Goal: Task Accomplishment & Management: Use online tool/utility

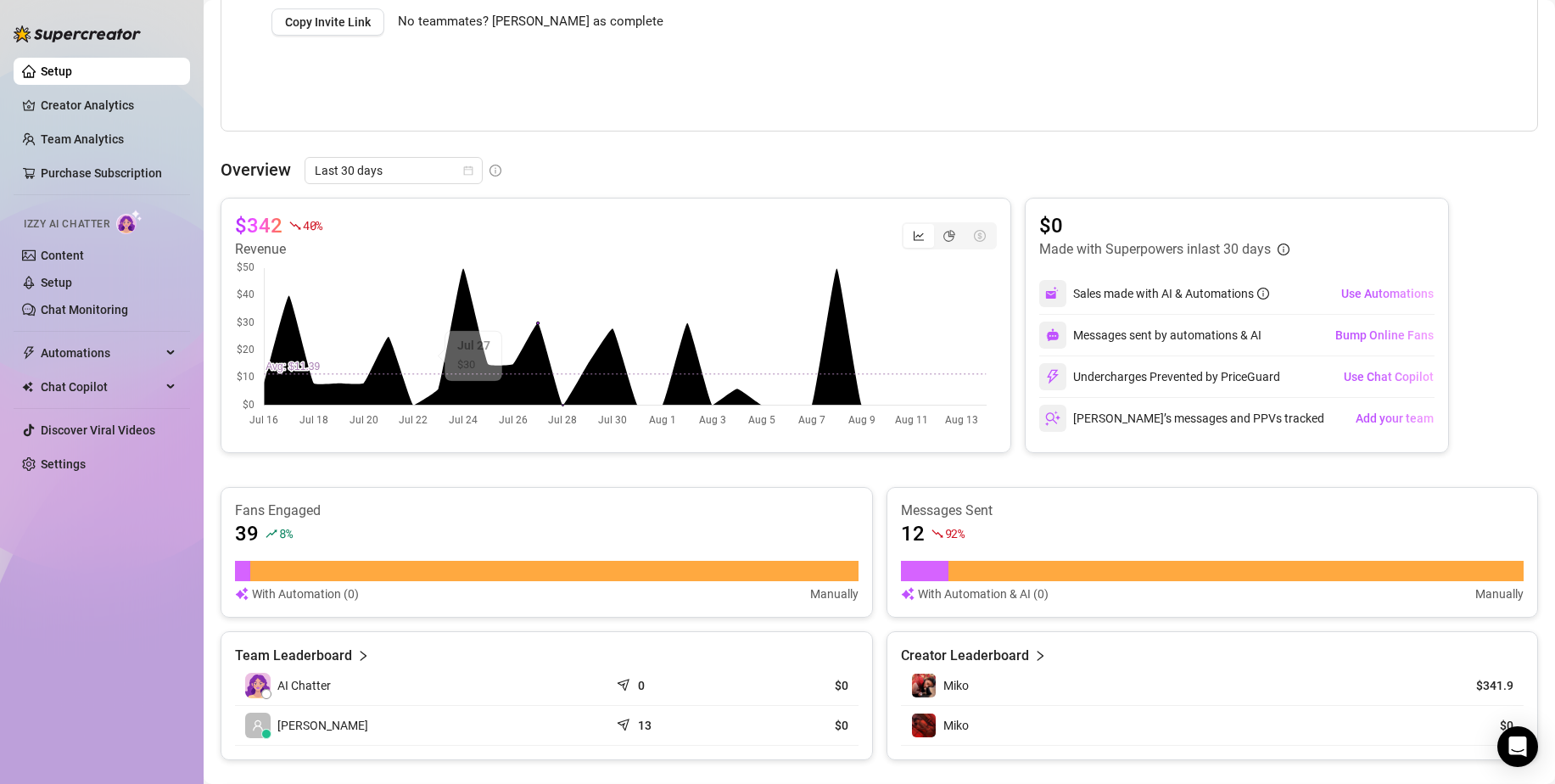
scroll to position [487, 0]
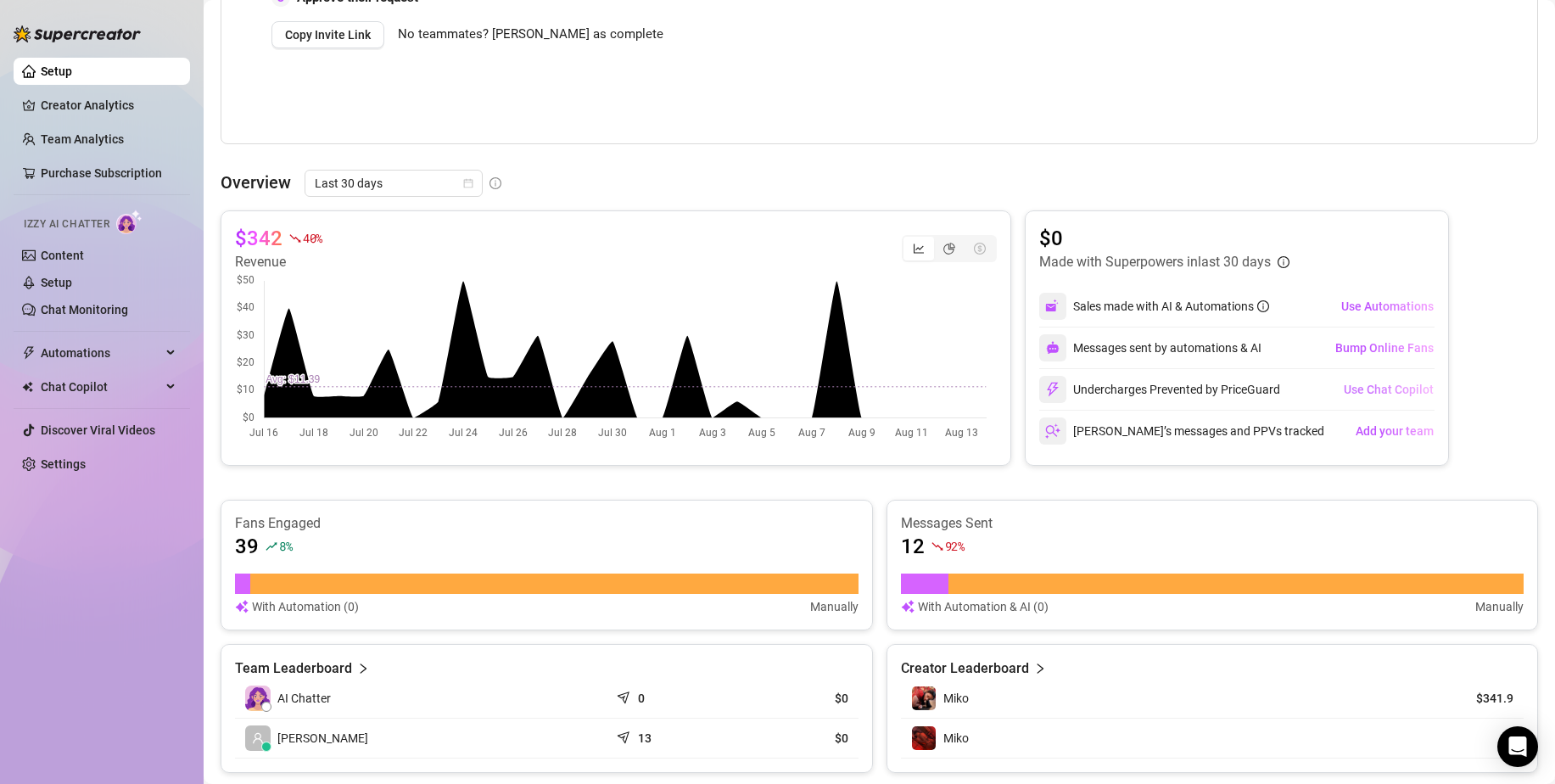
click at [1380, 386] on span "Use Chat Copilot" at bounding box center [1388, 389] width 90 height 13
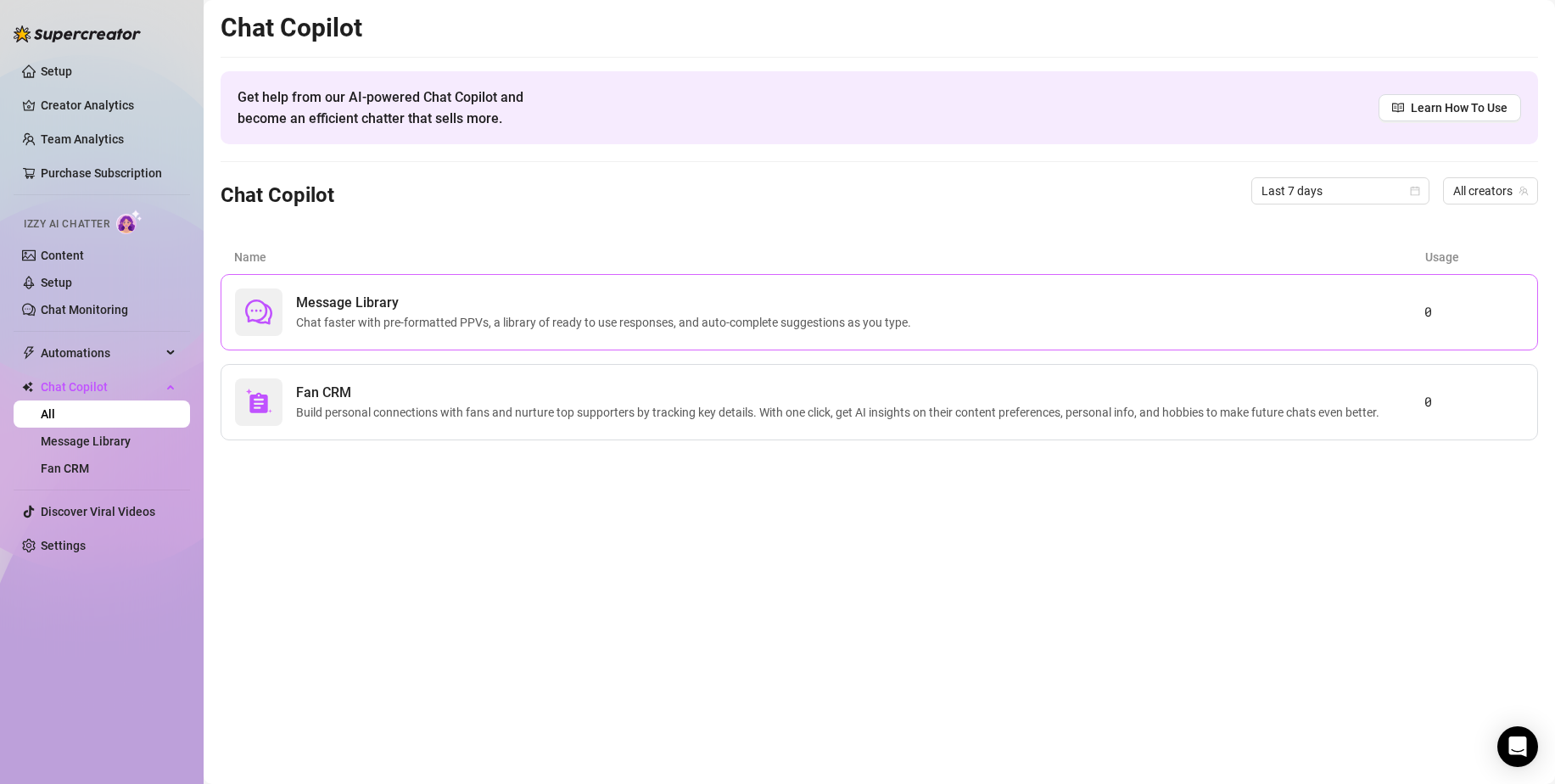
click at [765, 306] on span "Message Library" at bounding box center [607, 302] width 622 height 20
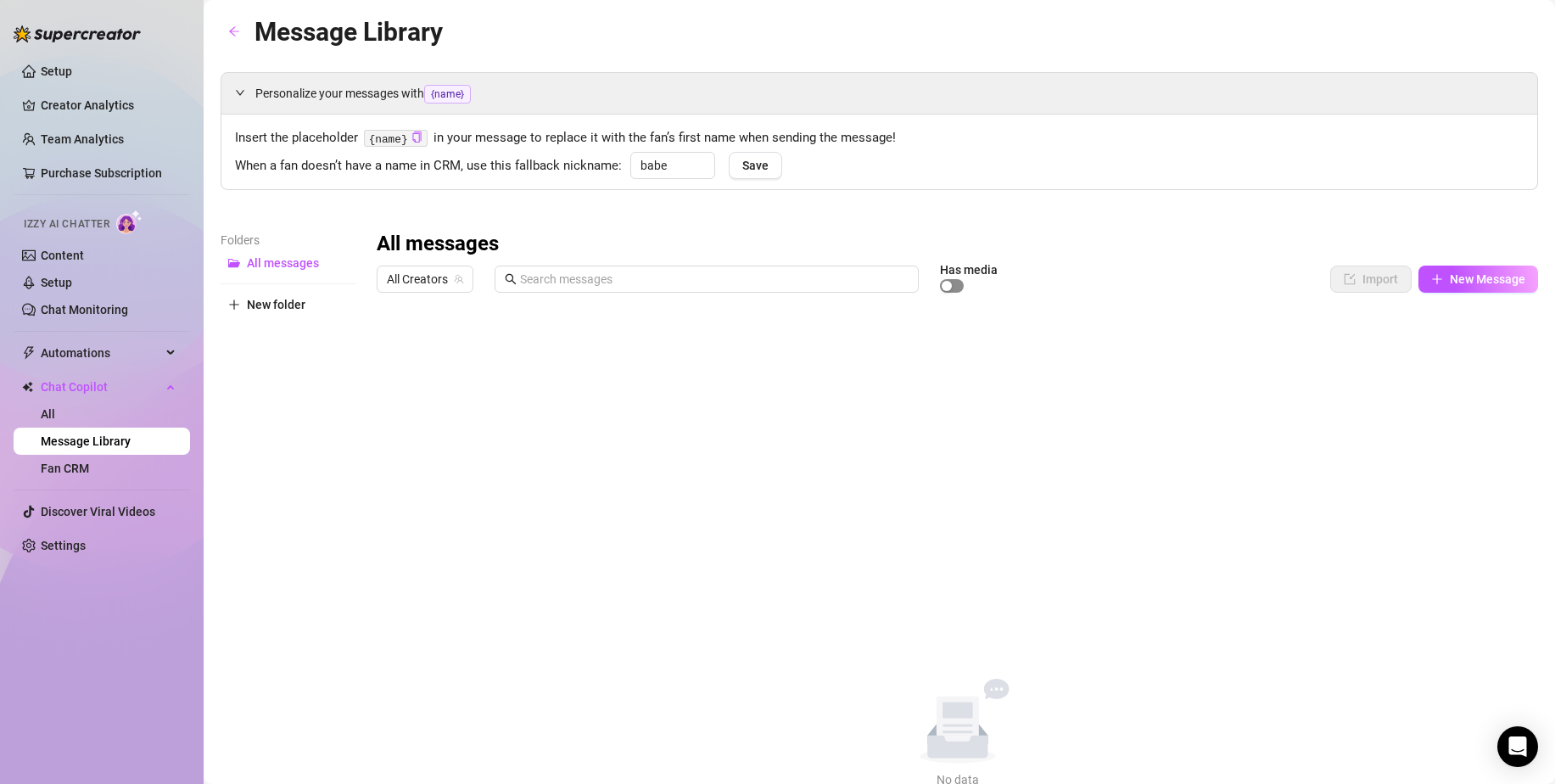
click at [947, 289] on div "button" at bounding box center [947, 286] width 11 height 11
click at [1484, 278] on span "New Message" at bounding box center [1488, 279] width 75 height 13
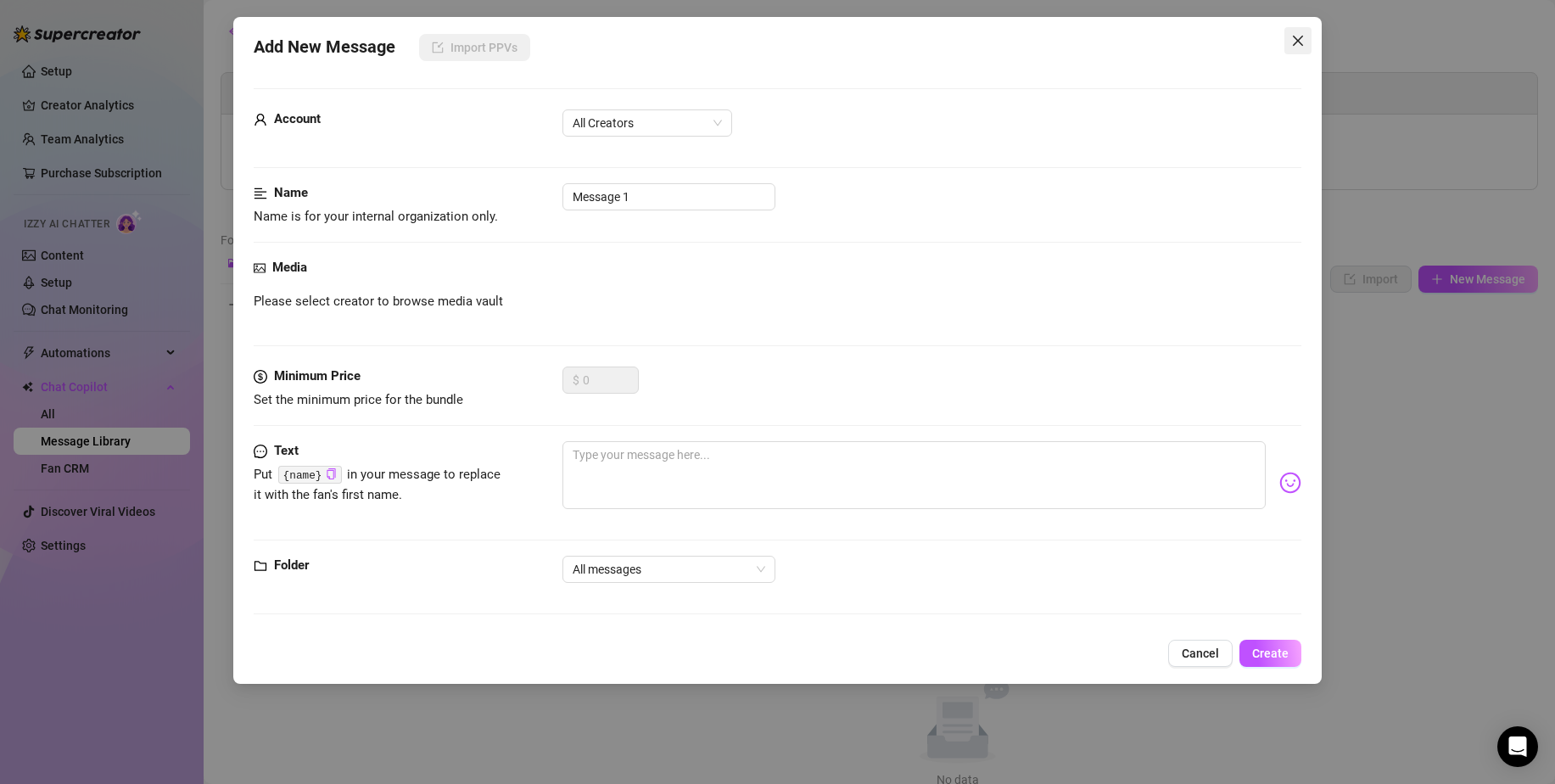
click at [1298, 37] on icon "close" at bounding box center [1299, 40] width 13 height 13
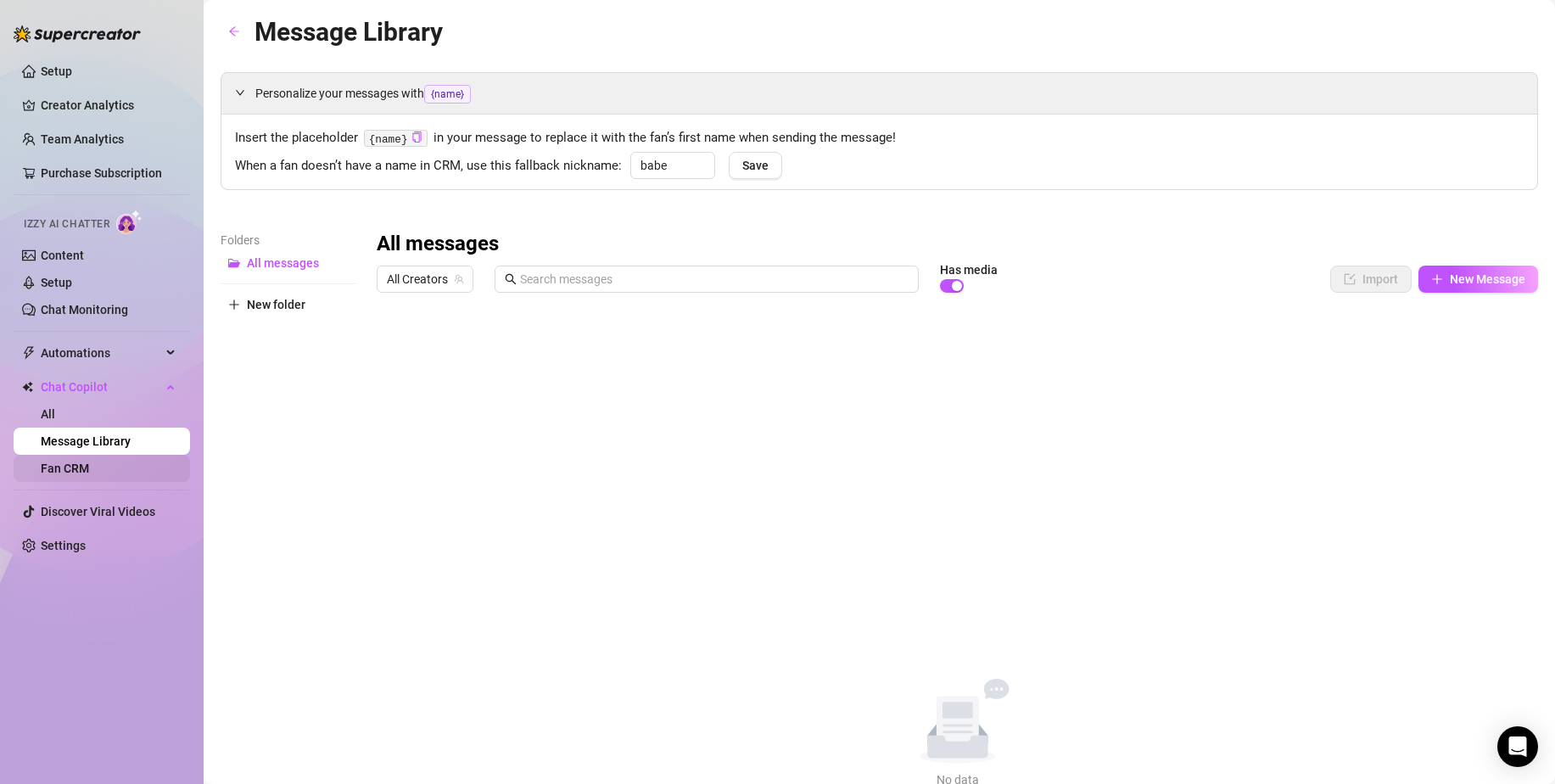
click at [89, 461] on link "Fan CRM" at bounding box center [65, 468] width 48 height 13
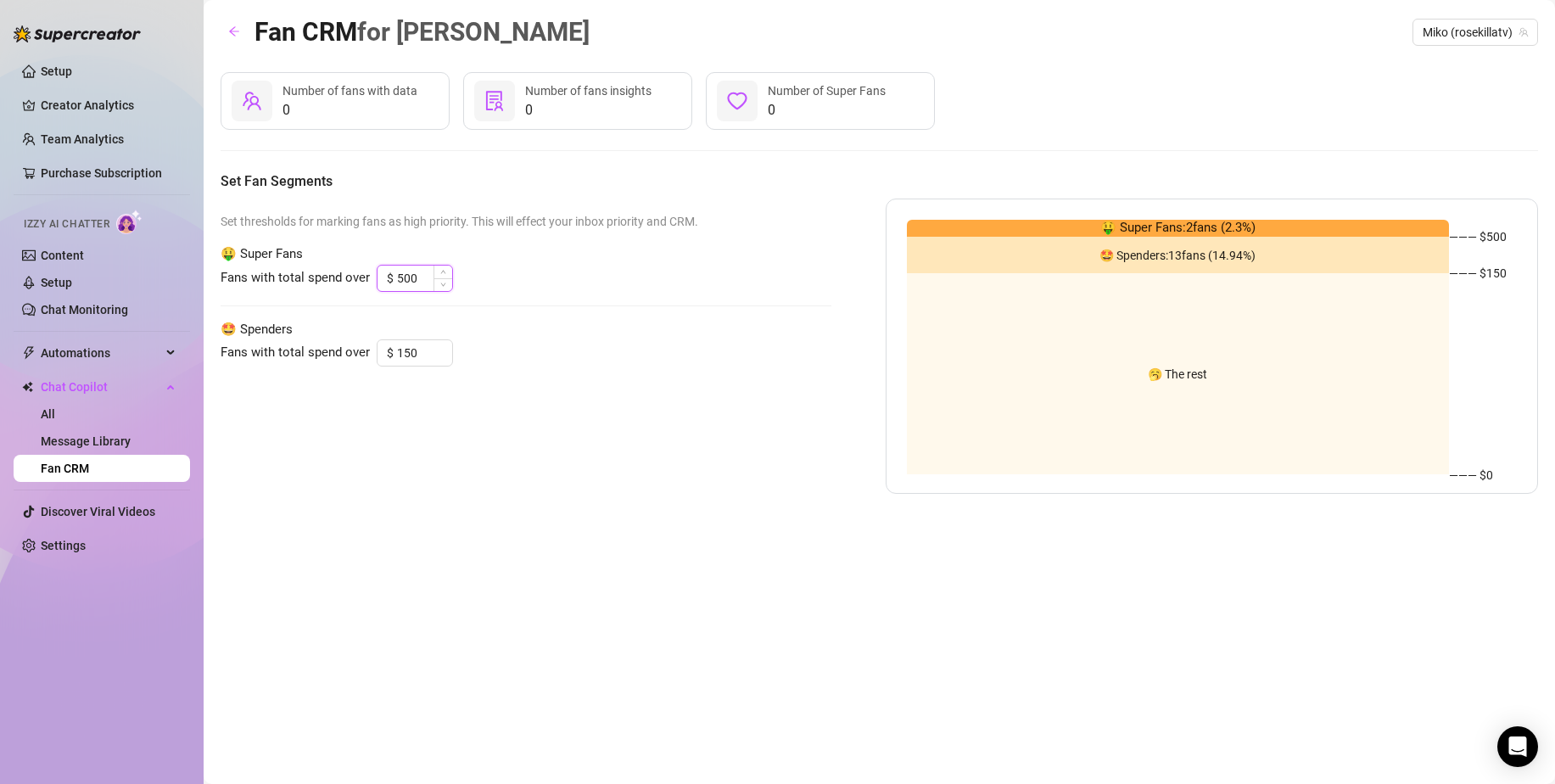
click at [415, 276] on input "500" at bounding box center [424, 278] width 55 height 25
click at [126, 434] on link "Message Library" at bounding box center [85, 441] width 90 height 13
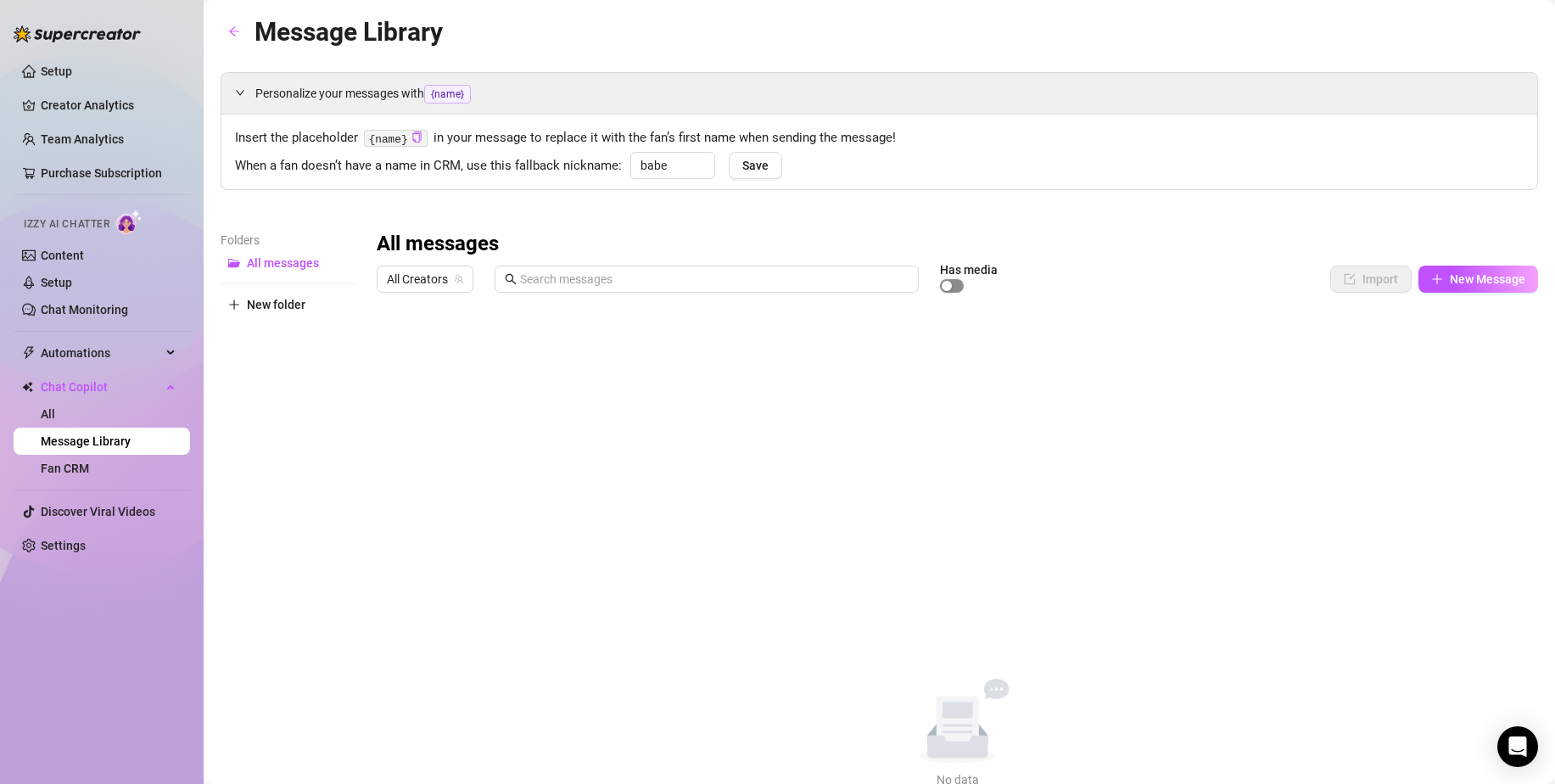
click at [961, 284] on span "button" at bounding box center [952, 286] width 24 height 13
click at [664, 277] on input "text" at bounding box center [714, 278] width 388 height 18
click at [459, 288] on span "All Creators" at bounding box center [425, 279] width 76 height 25
click at [478, 339] on span "( rosekillatv )" at bounding box center [481, 340] width 62 height 18
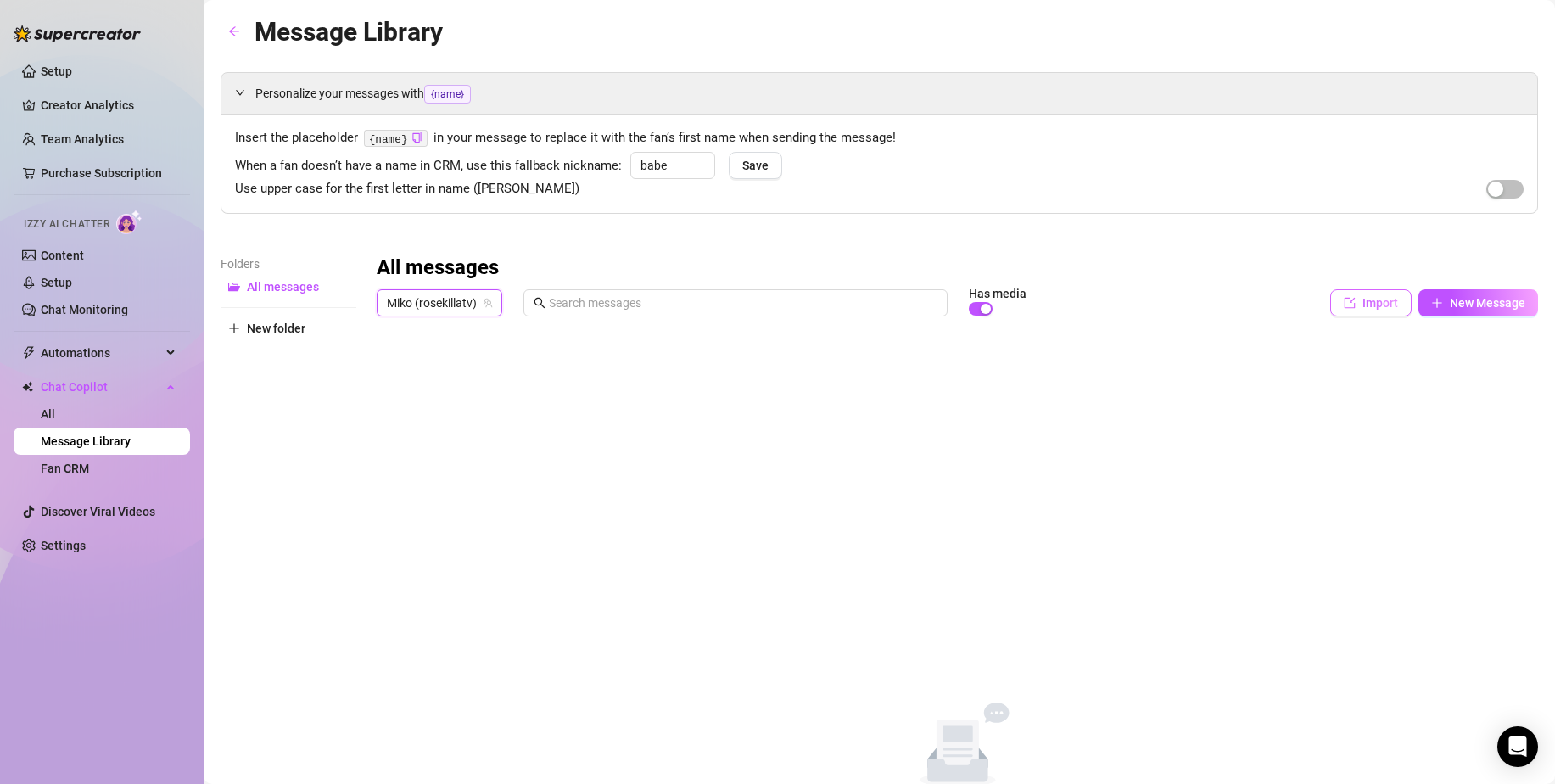
click at [1385, 309] on button "Import" at bounding box center [1371, 302] width 82 height 27
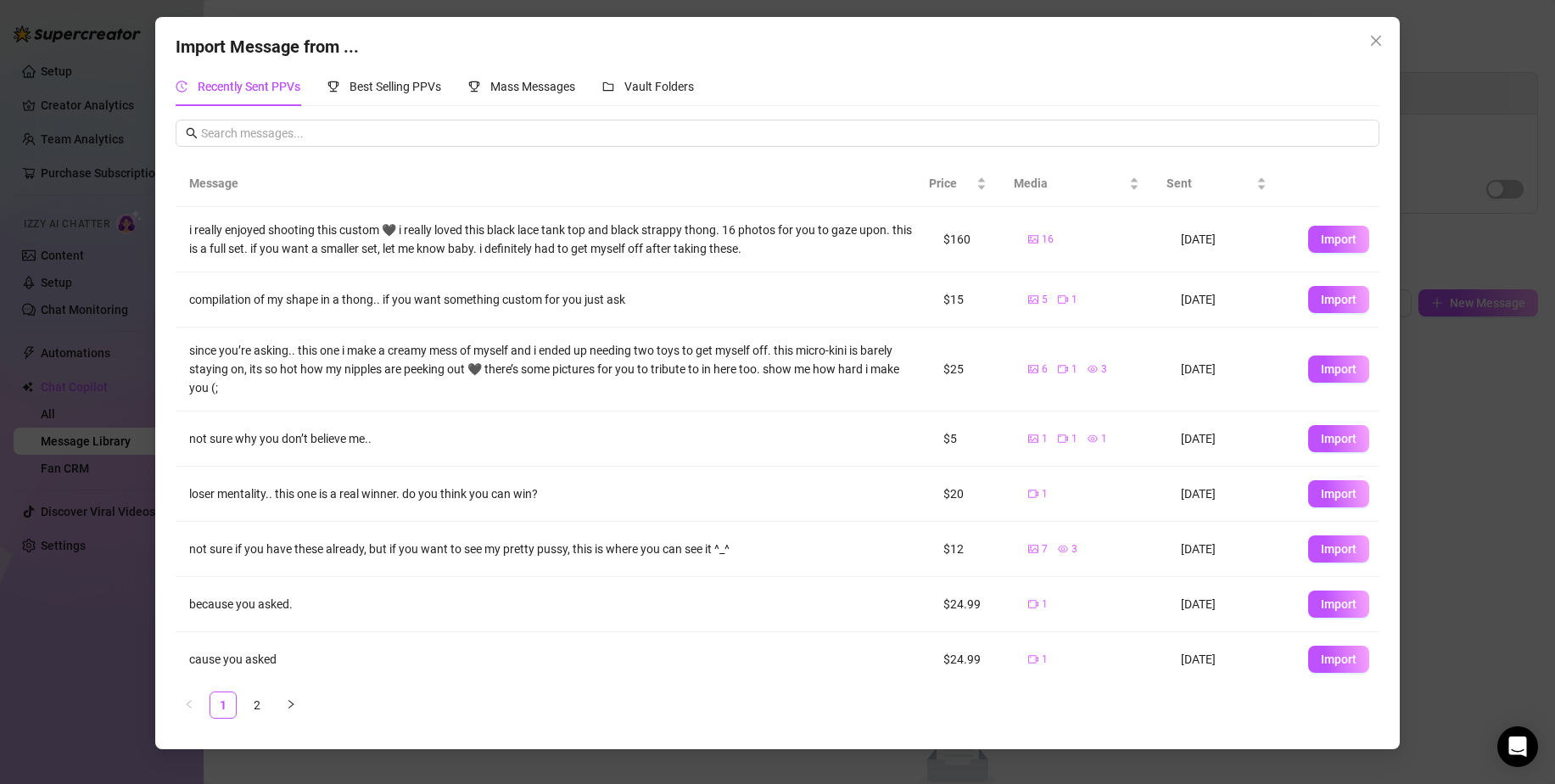
scroll to position [119, 0]
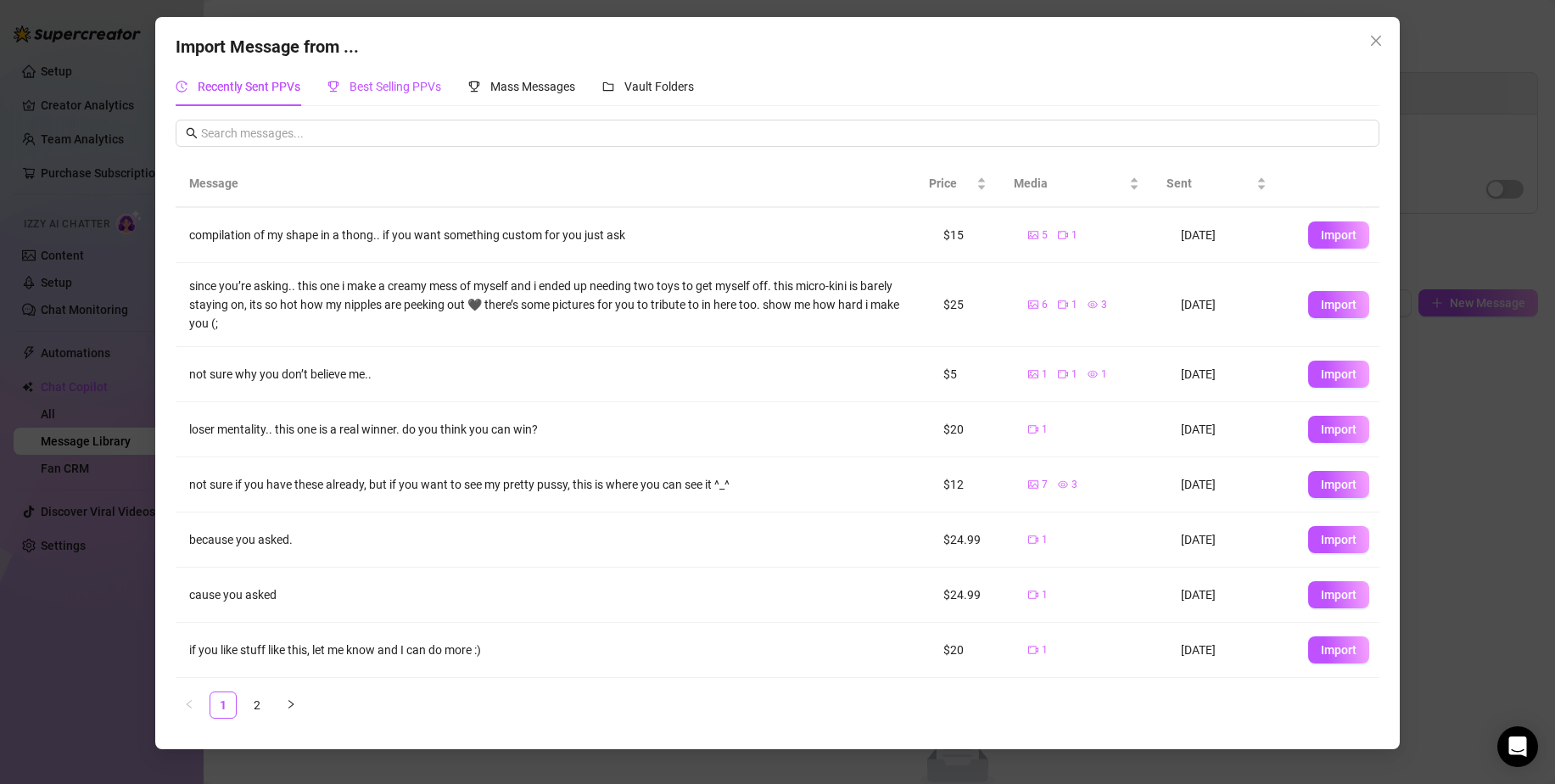
click at [353, 82] on span "Best Selling PPVs" at bounding box center [395, 87] width 92 height 13
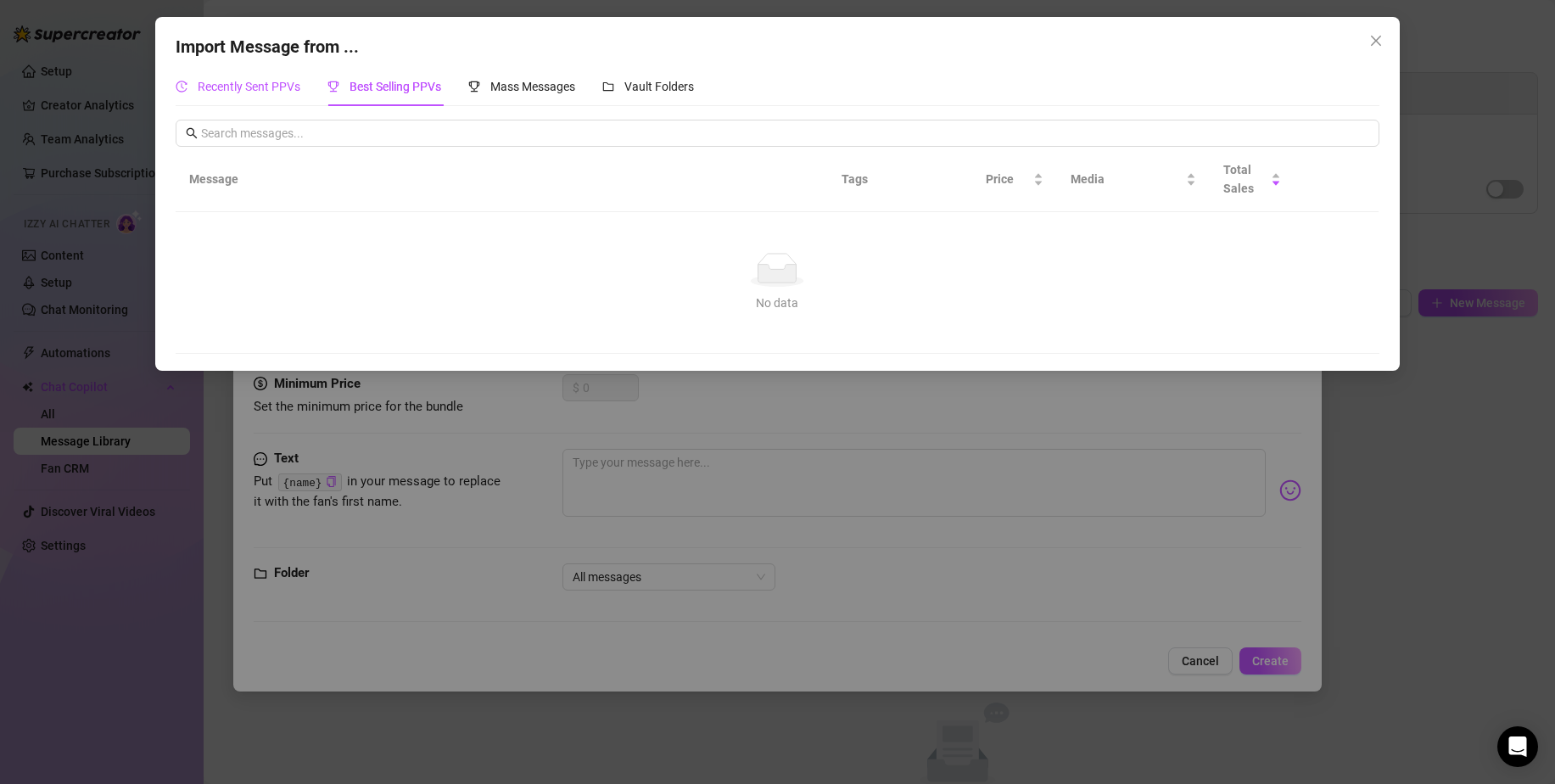
click at [260, 95] on div "Recently Sent PPVs" at bounding box center [237, 86] width 124 height 18
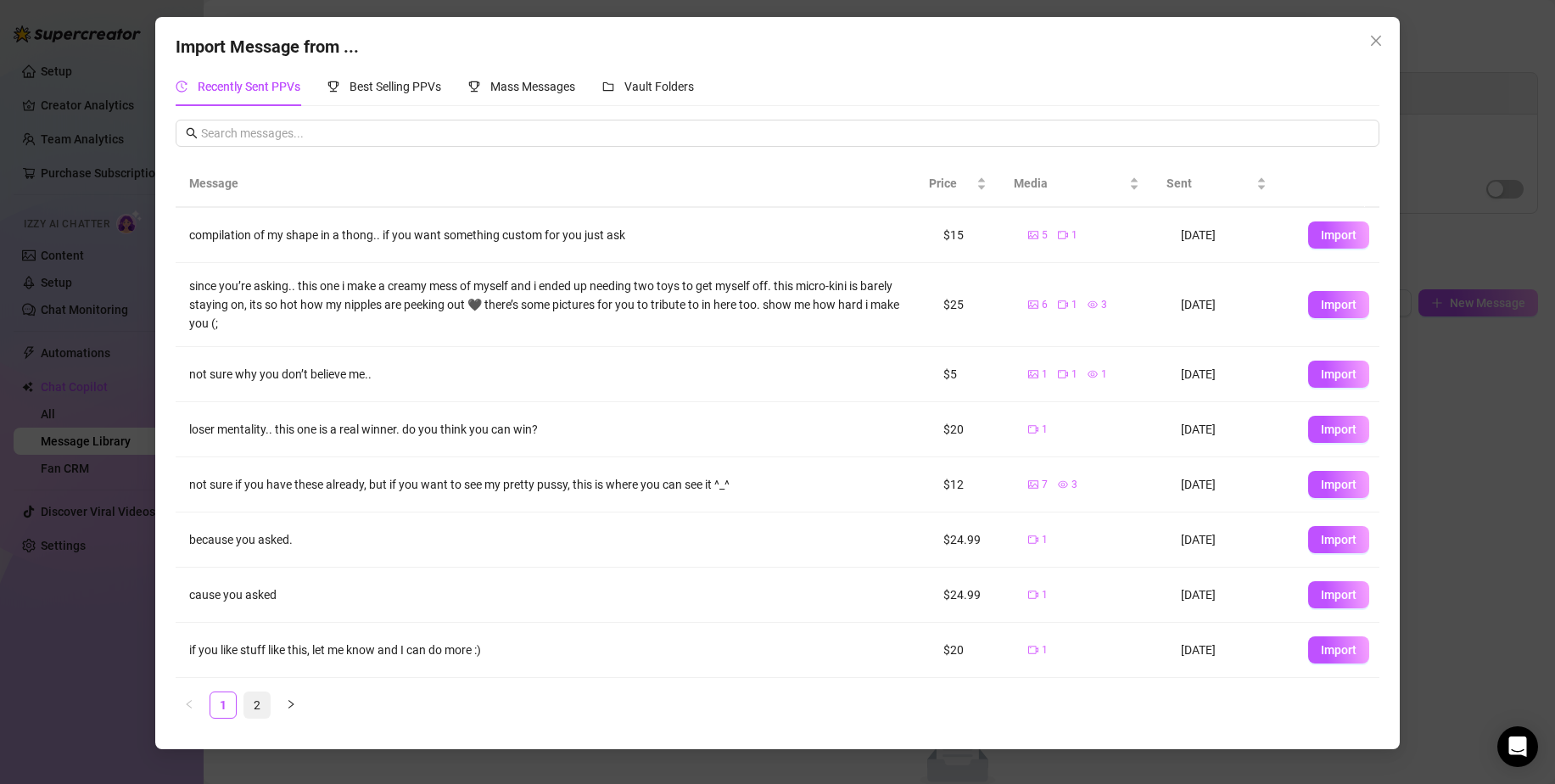
click at [263, 706] on link "2" at bounding box center [257, 705] width 25 height 25
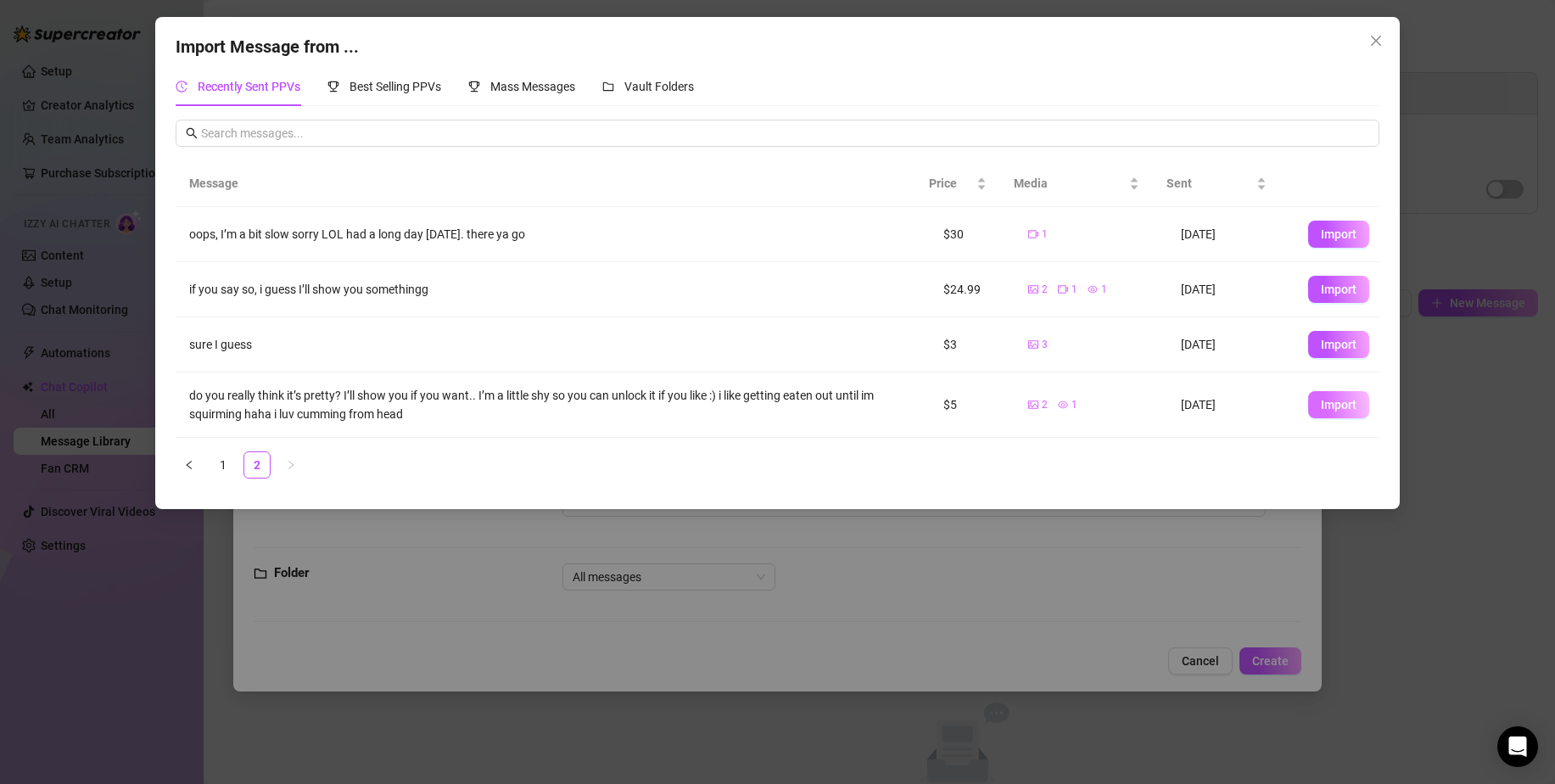
click at [1323, 407] on span "Import" at bounding box center [1338, 405] width 36 height 13
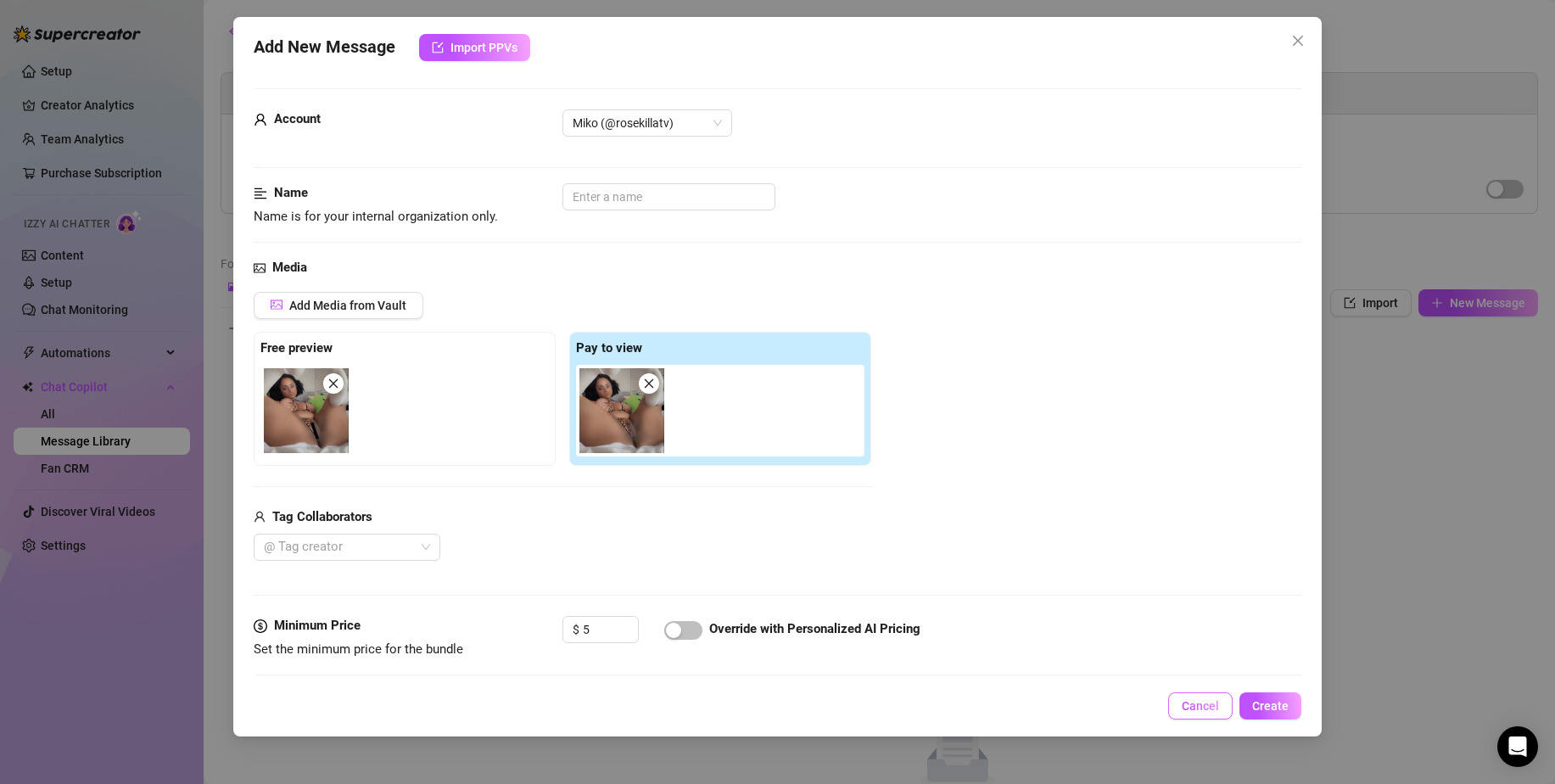
click at [1194, 710] on span "Cancel" at bounding box center [1200, 706] width 38 height 13
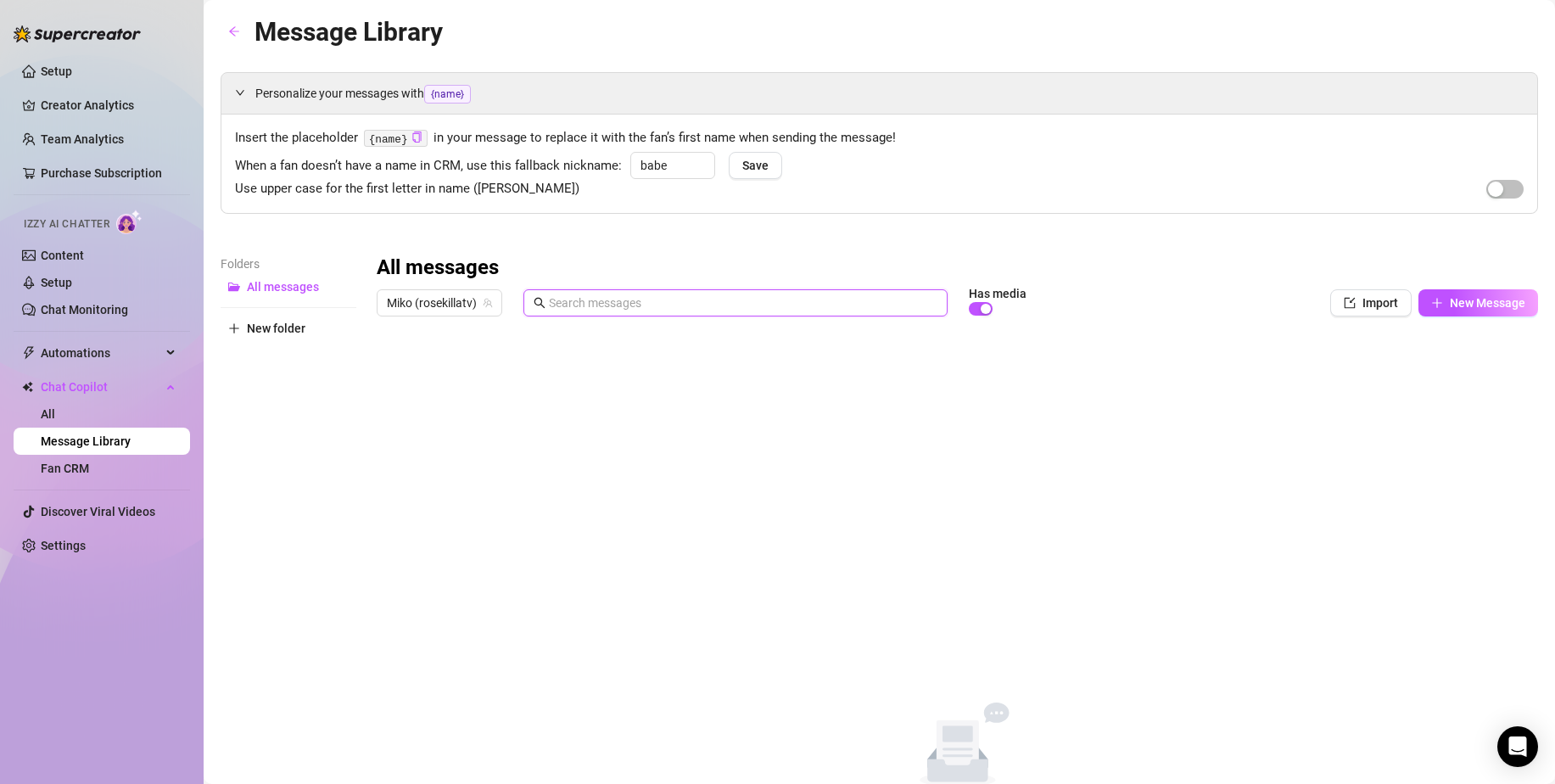
click at [569, 306] on input "text" at bounding box center [743, 302] width 388 height 18
click at [1214, 469] on div "All messages Miko (rosekillatv) Has media Import New Message Title Text Media $…" at bounding box center [958, 534] width 1162 height 559
click at [825, 301] on input "text" at bounding box center [743, 302] width 388 height 18
click at [474, 298] on span "Miko (rosekillatv)" at bounding box center [439, 302] width 105 height 25
click at [447, 378] on div "Miko ( rosekillatv )" at bounding box center [451, 365] width 142 height 29
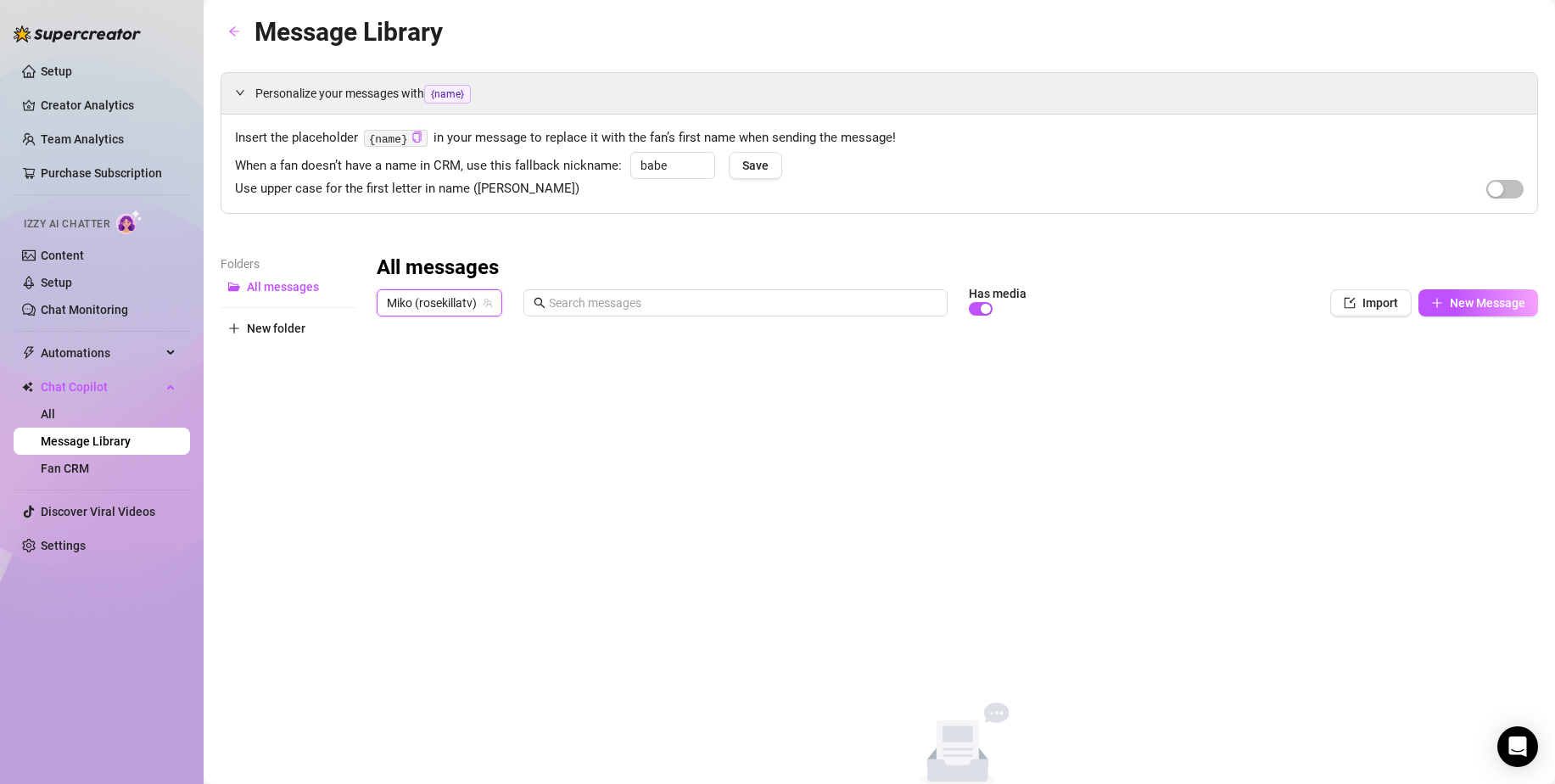
click at [453, 306] on span "Miko (rosekillatv)" at bounding box center [439, 302] width 105 height 25
click at [469, 384] on span "( rosekilla )" at bounding box center [476, 393] width 52 height 18
click at [444, 309] on span "[PERSON_NAME] (rosekilla)" at bounding box center [467, 302] width 160 height 25
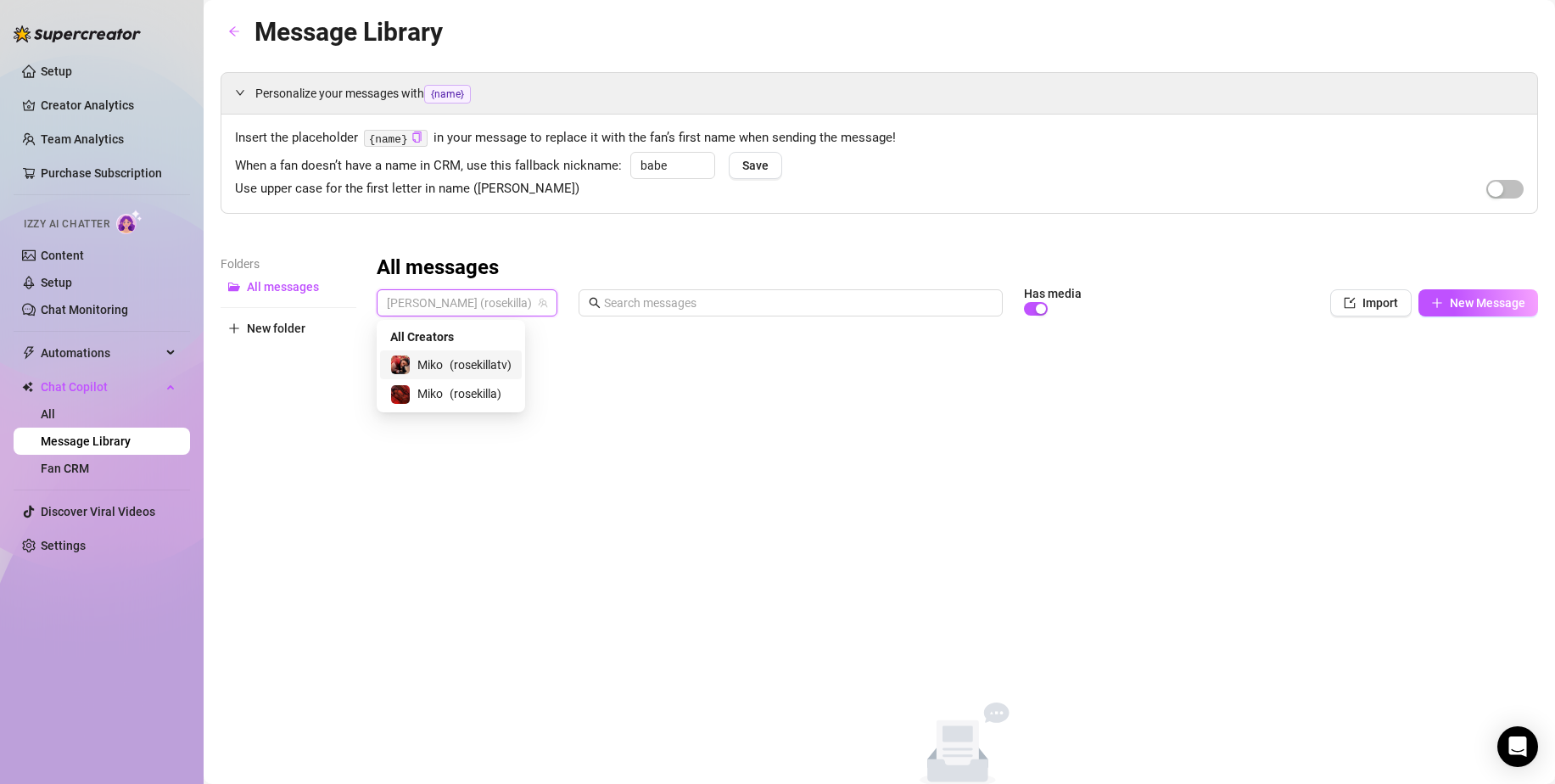
click at [453, 357] on span "( rosekillatv )" at bounding box center [481, 364] width 62 height 18
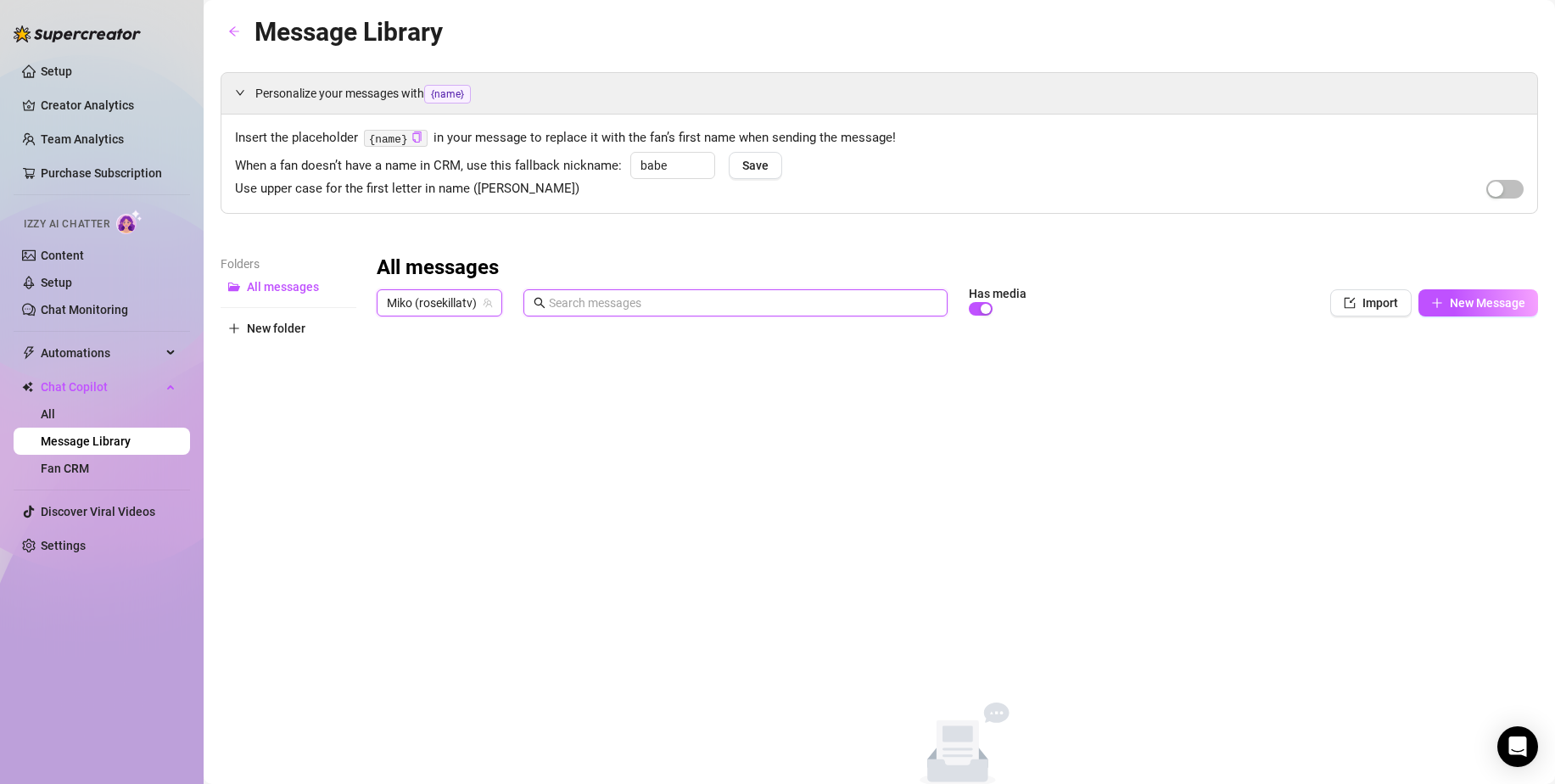
click at [767, 297] on input "text" at bounding box center [743, 302] width 388 height 18
click at [1154, 300] on div "Miko (rosekillatv) Has media" at bounding box center [819, 302] width 884 height 29
click at [1344, 309] on span "button" at bounding box center [1350, 302] width 12 height 13
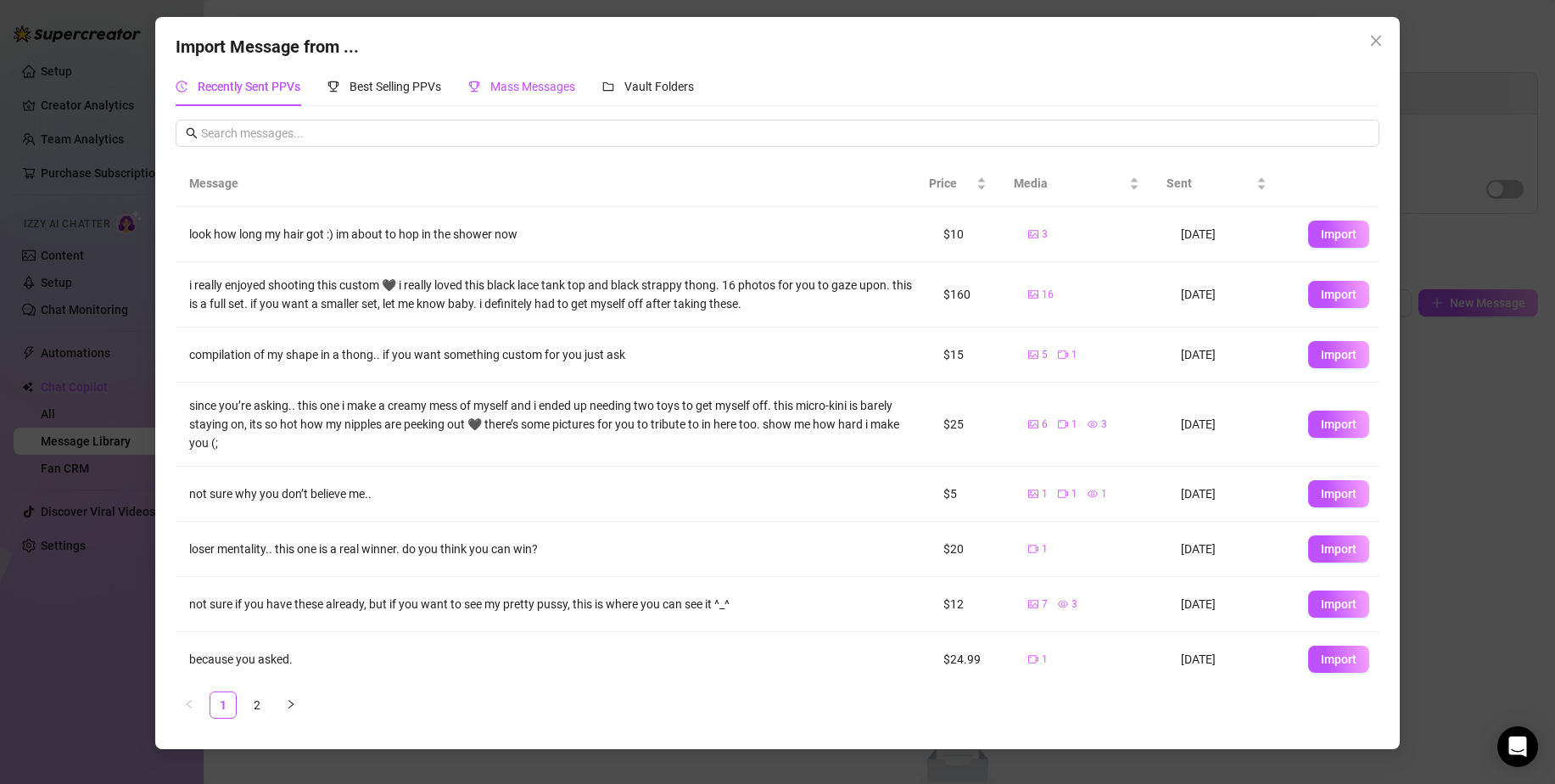
click at [544, 81] on span "Mass Messages" at bounding box center [533, 87] width 85 height 13
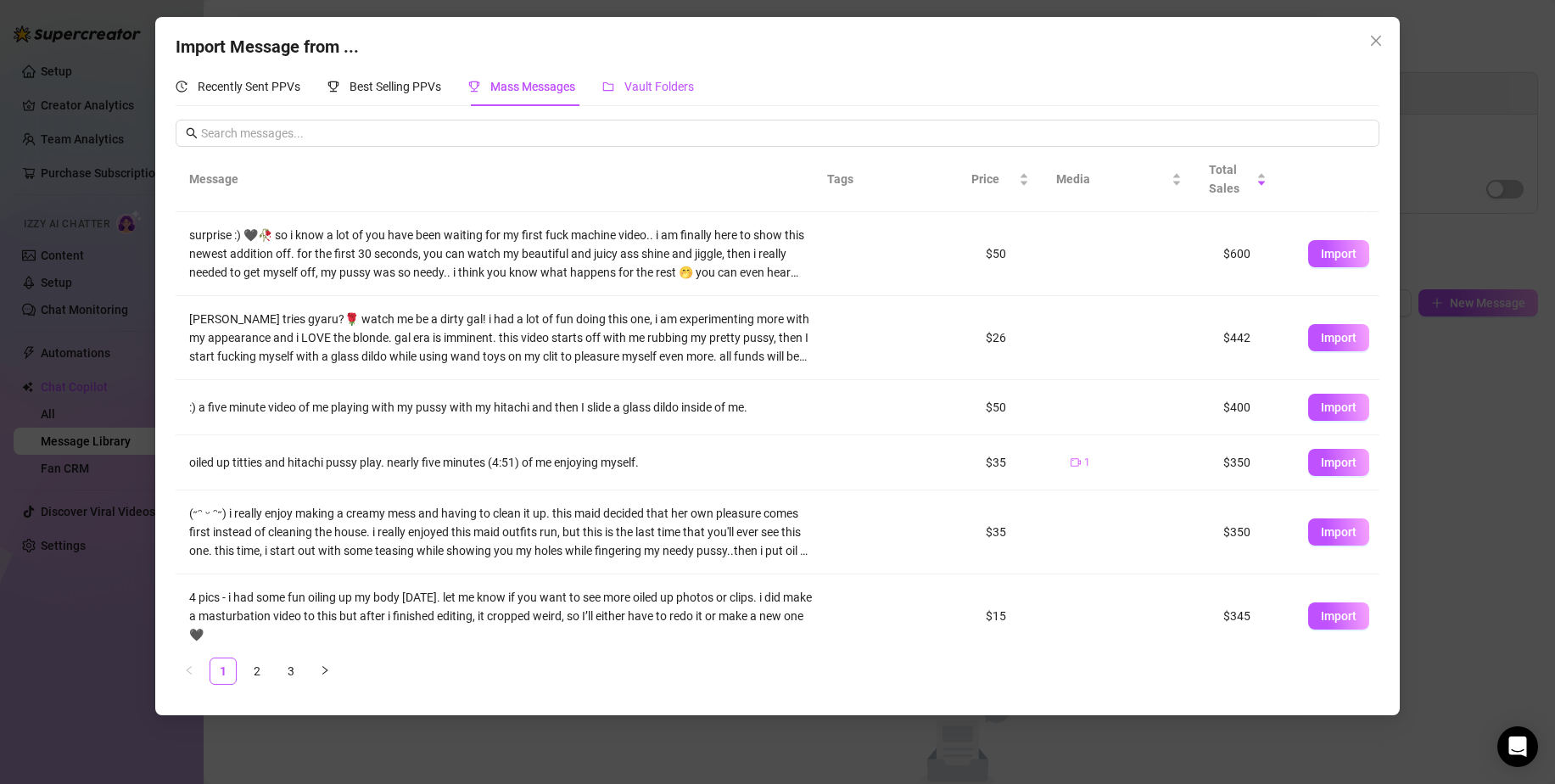
click at [665, 95] on div "Vault Folders" at bounding box center [647, 86] width 92 height 18
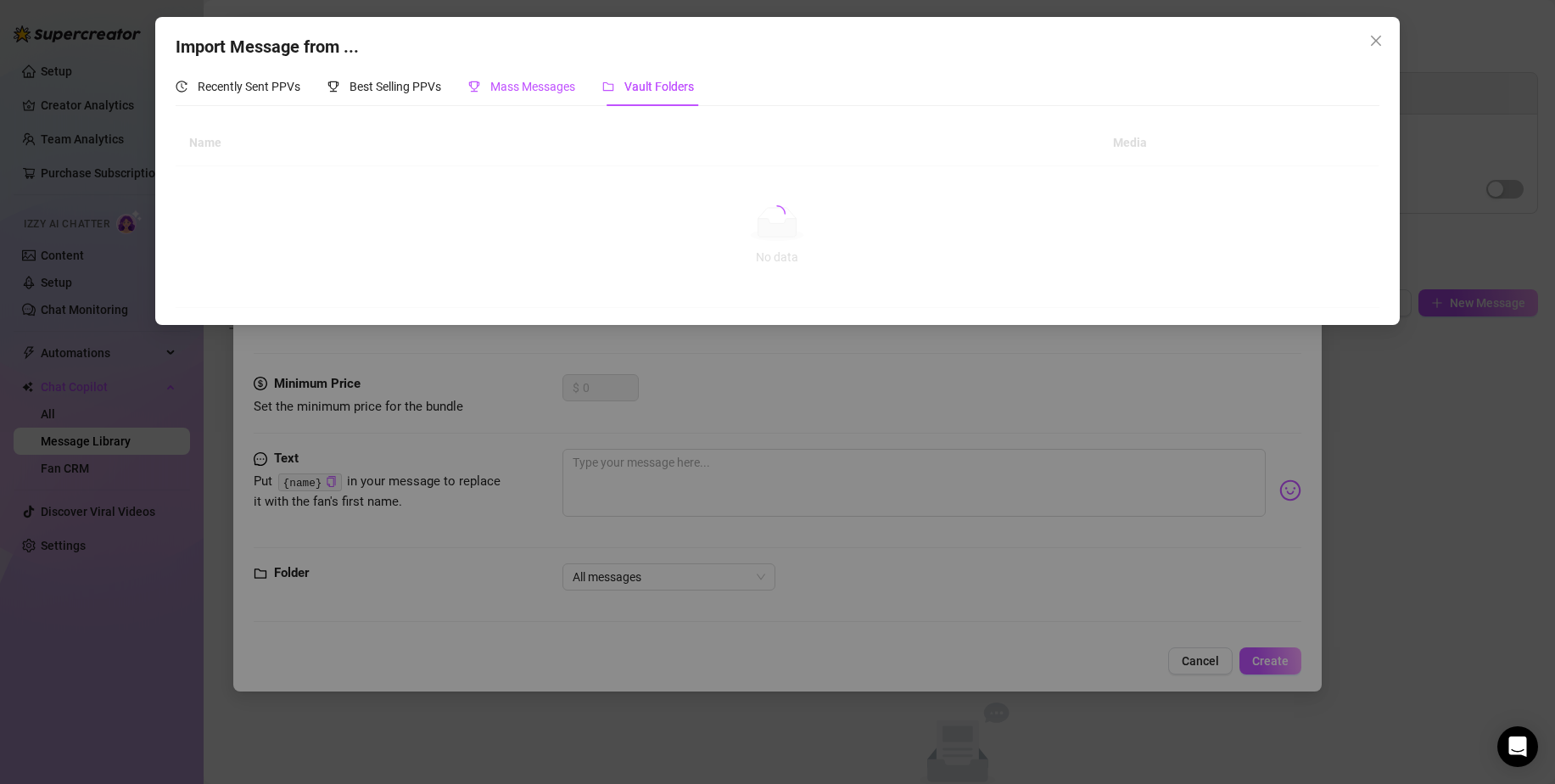
click at [551, 91] on span "Mass Messages" at bounding box center [533, 87] width 85 height 13
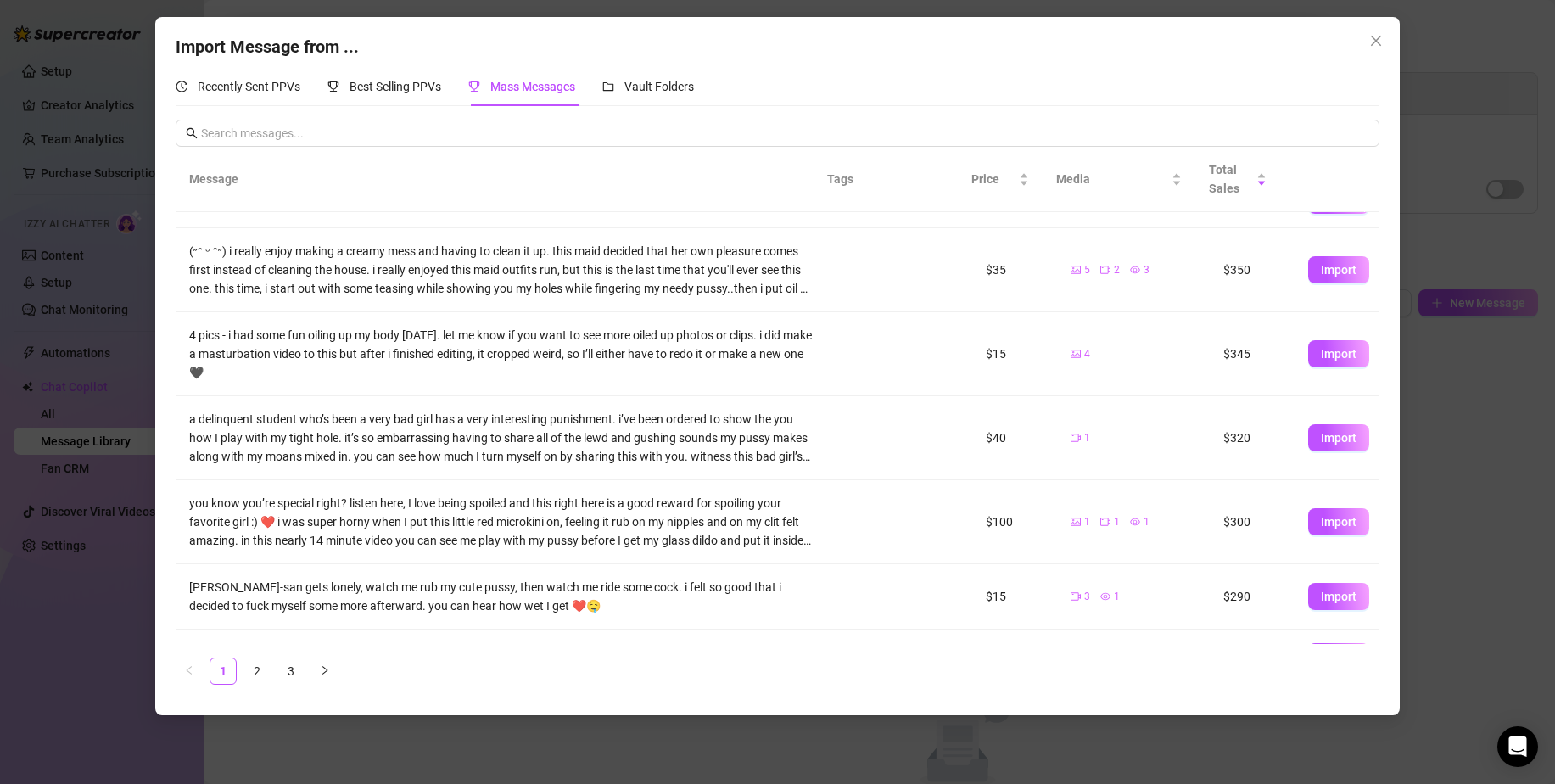
scroll to position [302, 0]
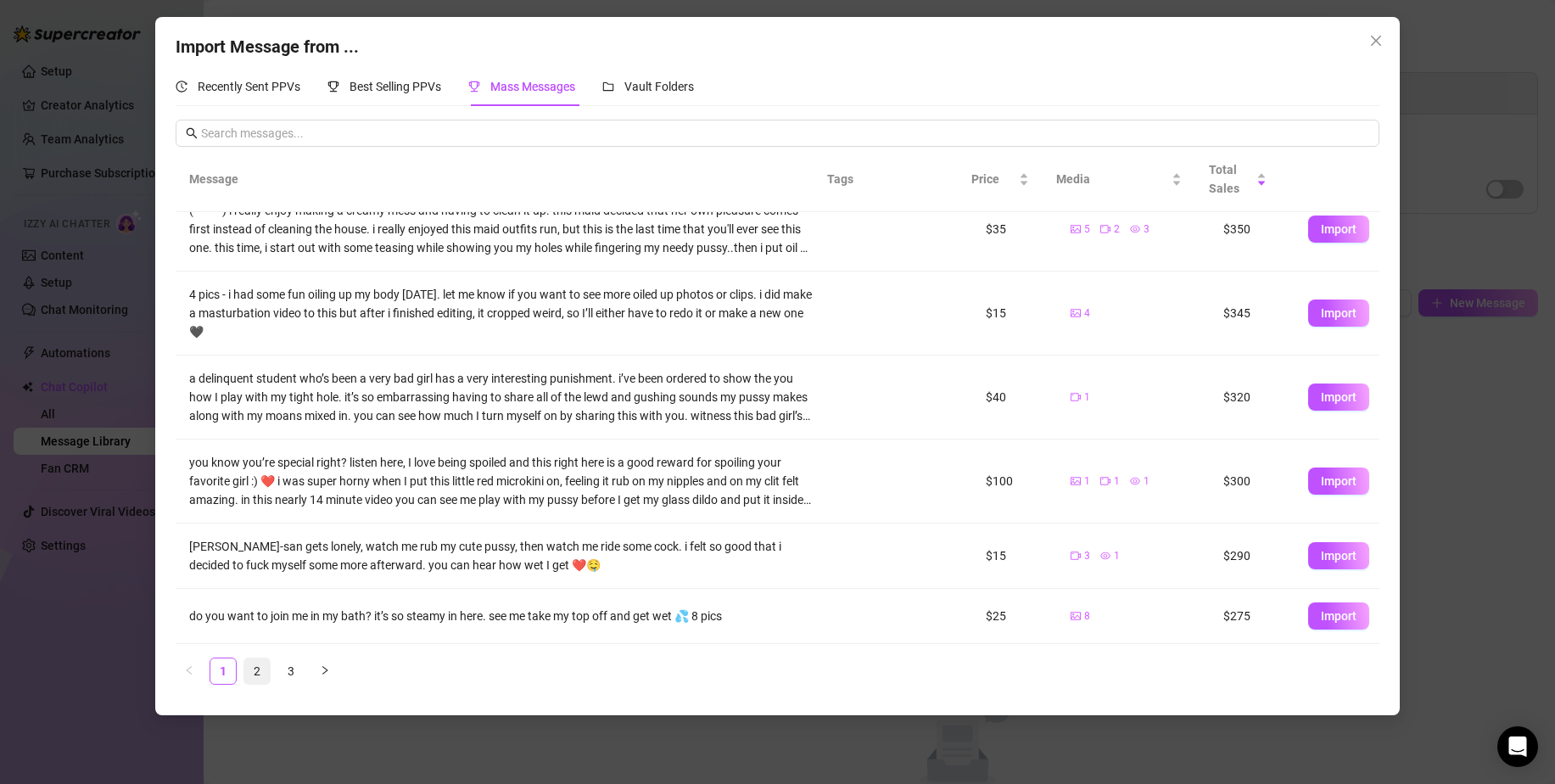
click at [255, 668] on link "2" at bounding box center [257, 670] width 25 height 25
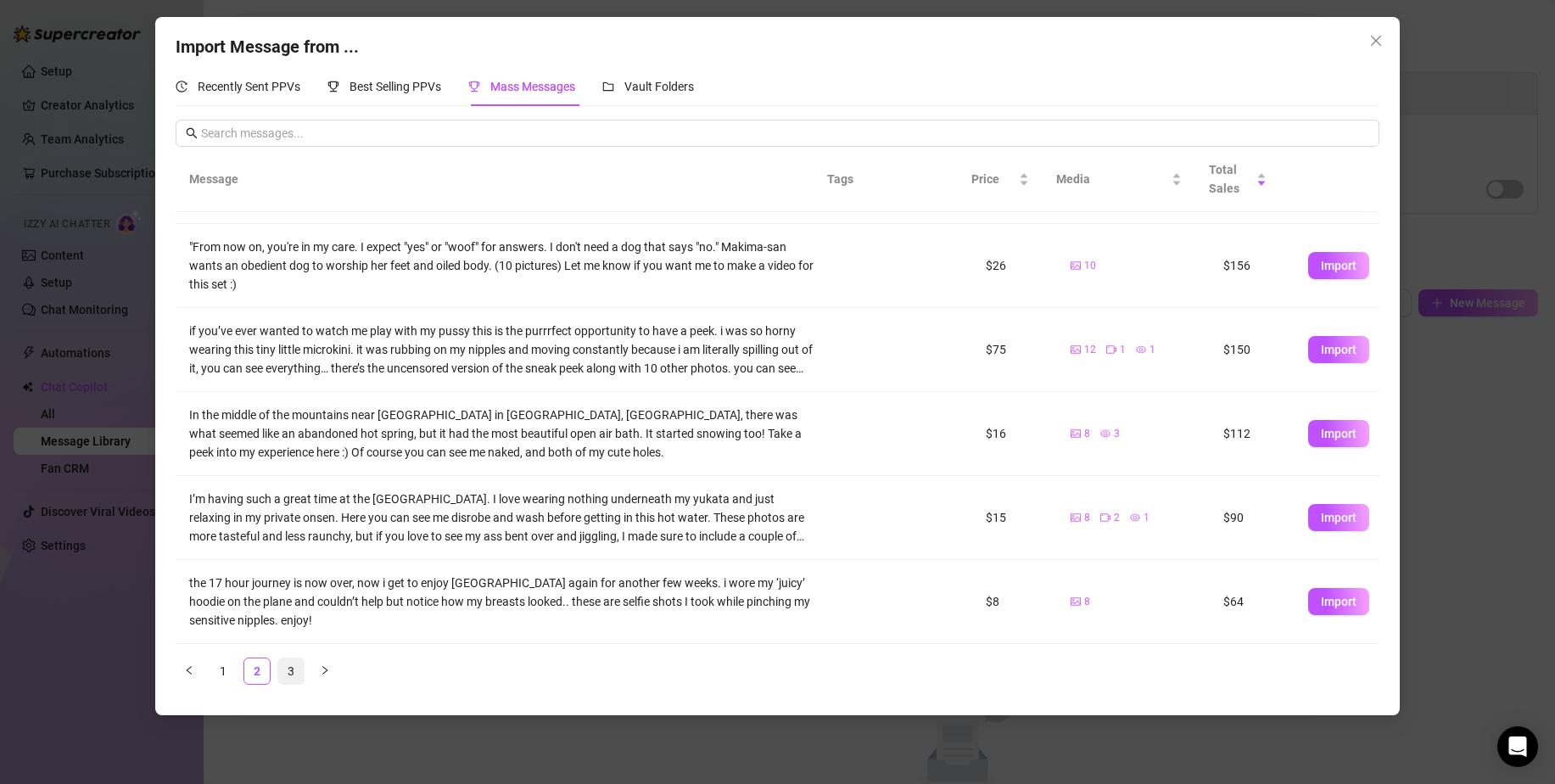
click at [292, 668] on link "3" at bounding box center [291, 670] width 25 height 25
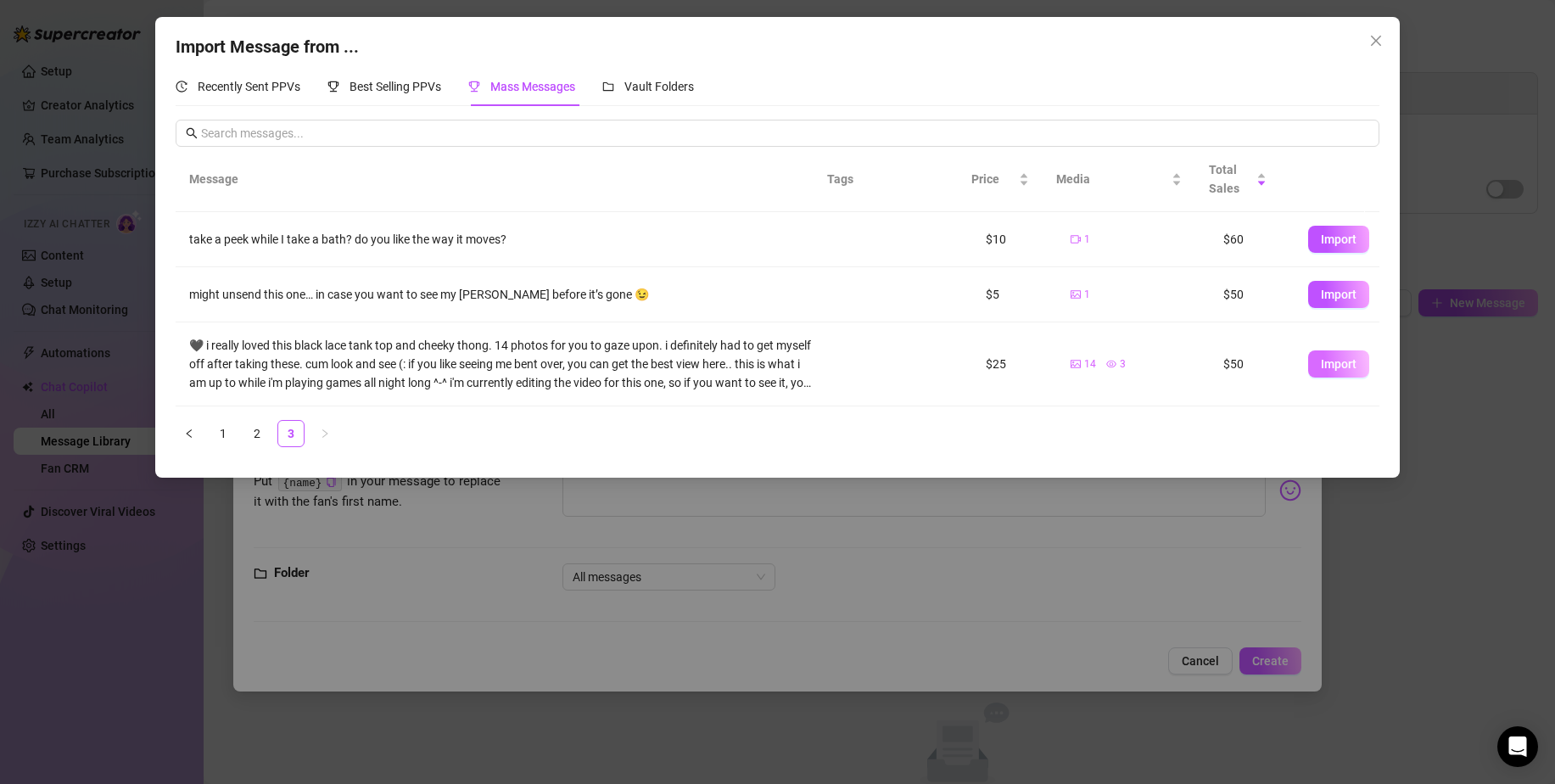
click at [1334, 368] on span "Import" at bounding box center [1338, 364] width 36 height 13
type textarea "🖤 i really loved this black lace tank top and cheeky thong. 14 photos for you t…"
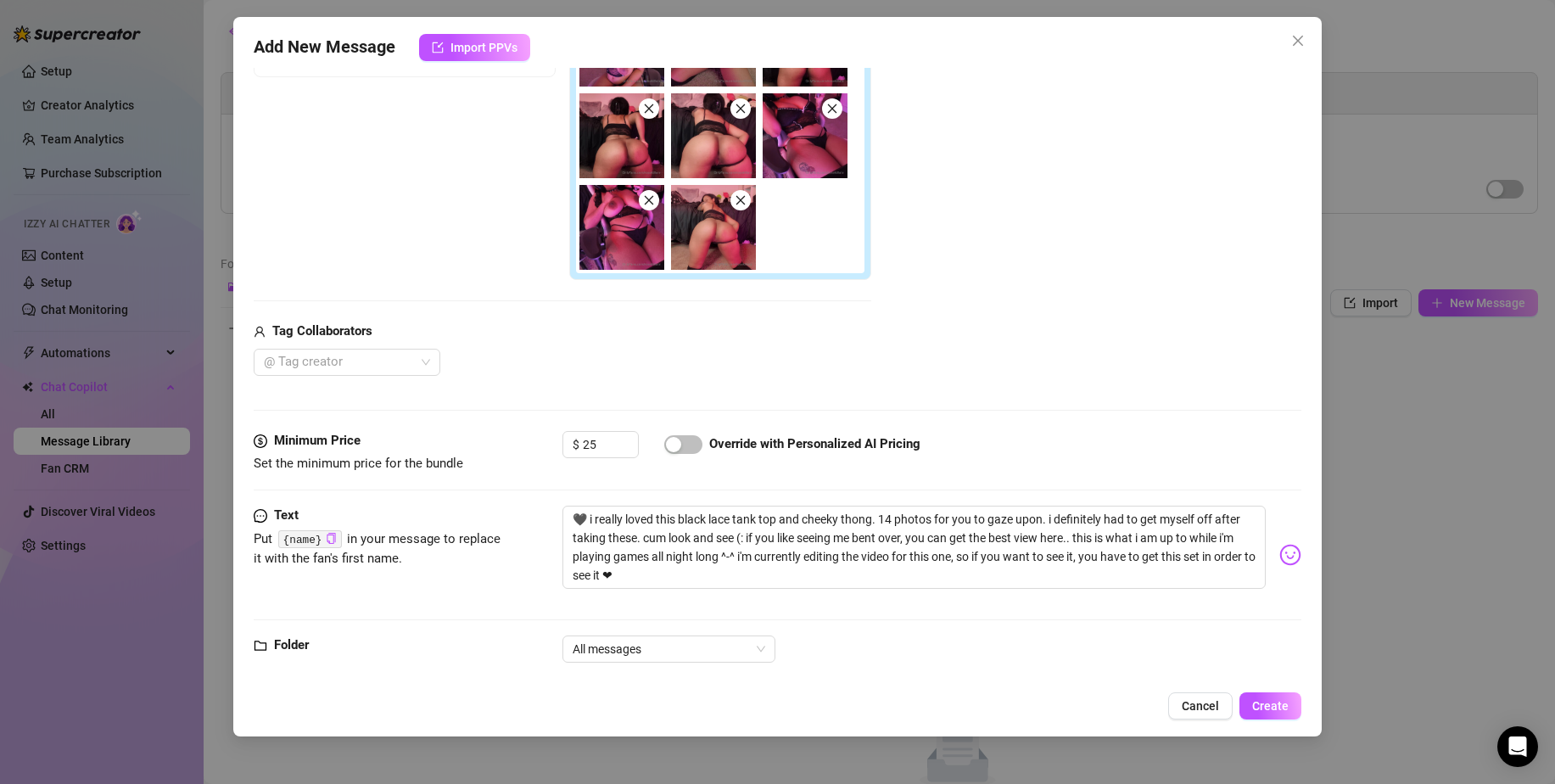
scroll to position [416, 0]
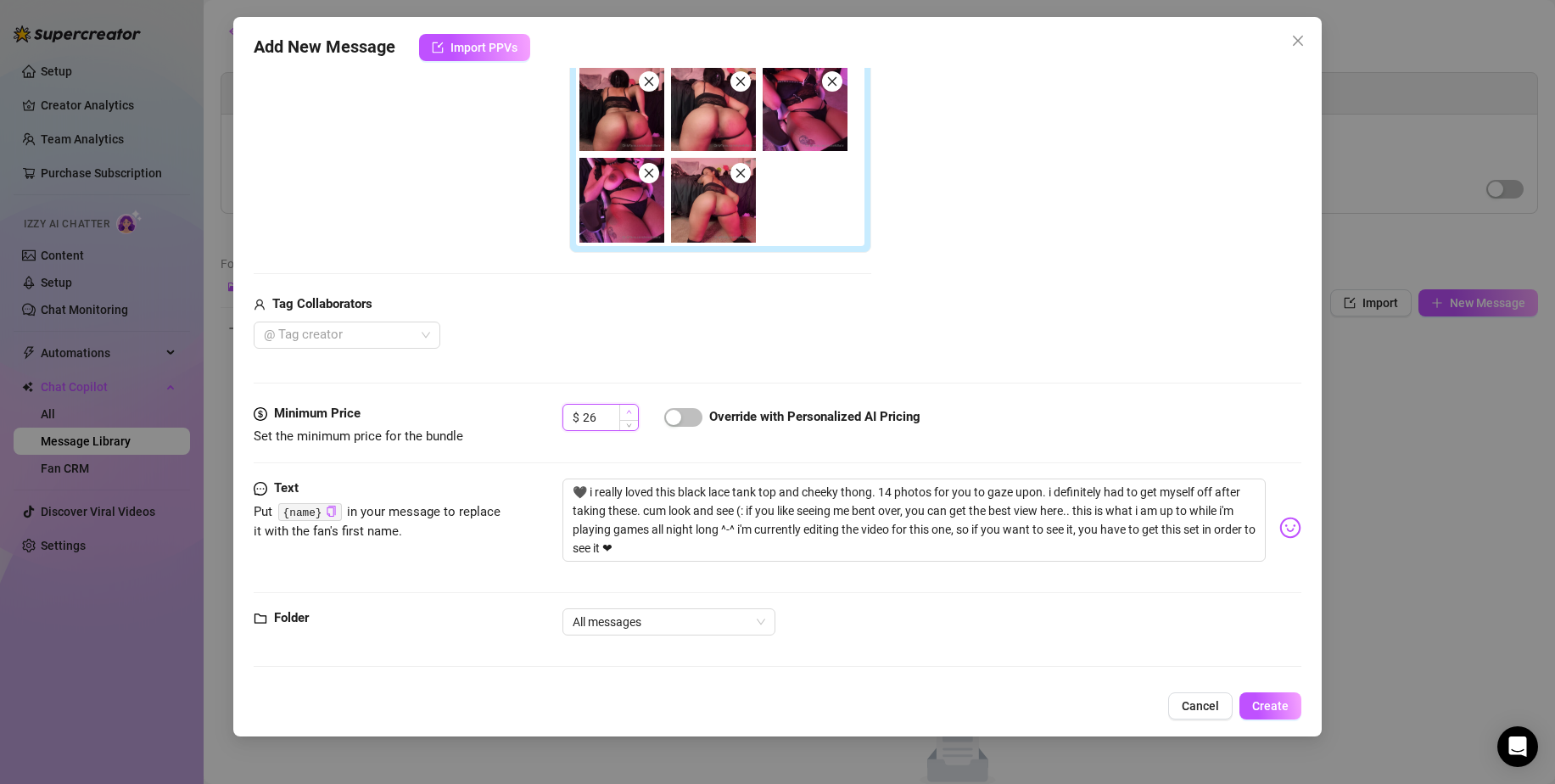
click at [626, 414] on icon "up" at bounding box center [629, 412] width 6 height 6
click at [626, 423] on icon "down" at bounding box center [629, 423] width 6 height 6
click at [628, 422] on icon "down" at bounding box center [629, 423] width 6 height 6
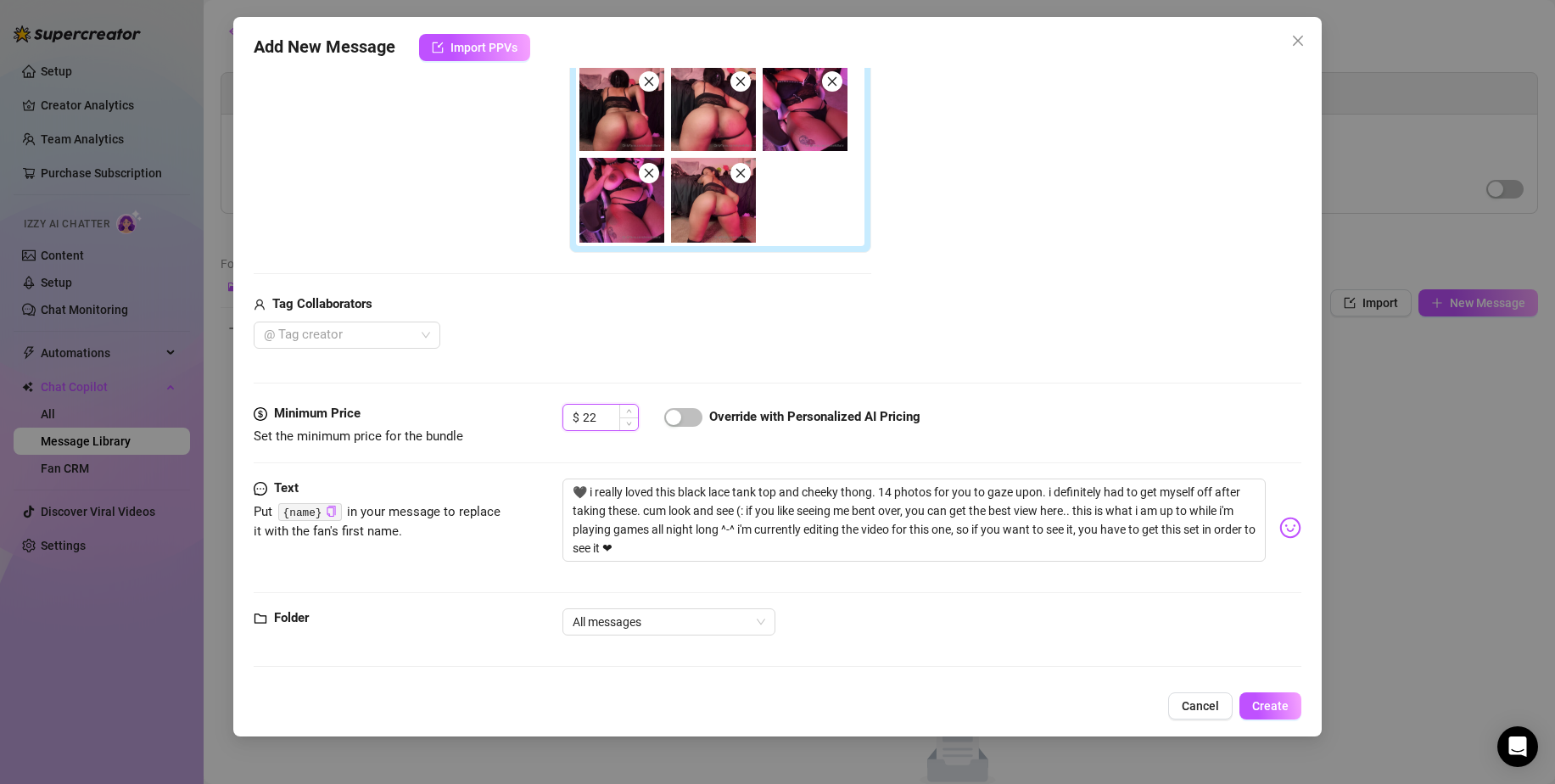
click at [603, 419] on input "22" at bounding box center [610, 417] width 55 height 25
type input "22.99"
click at [680, 598] on div "Text Put {name} in your message to replace it with the fan's first name. 🖤 i re…" at bounding box center [778, 543] width 1048 height 130
click at [674, 615] on span "All messages" at bounding box center [670, 621] width 193 height 25
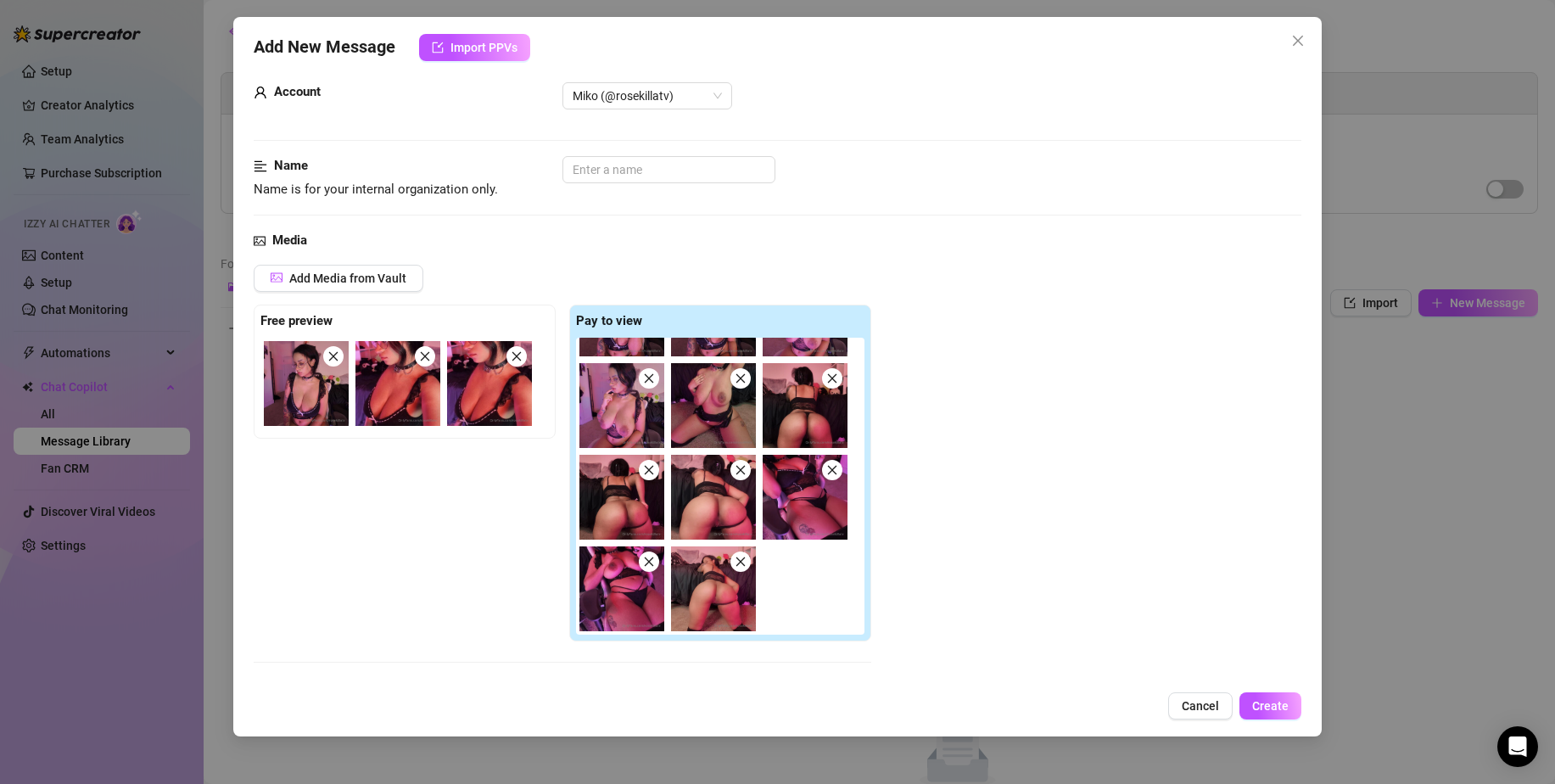
scroll to position [0, 0]
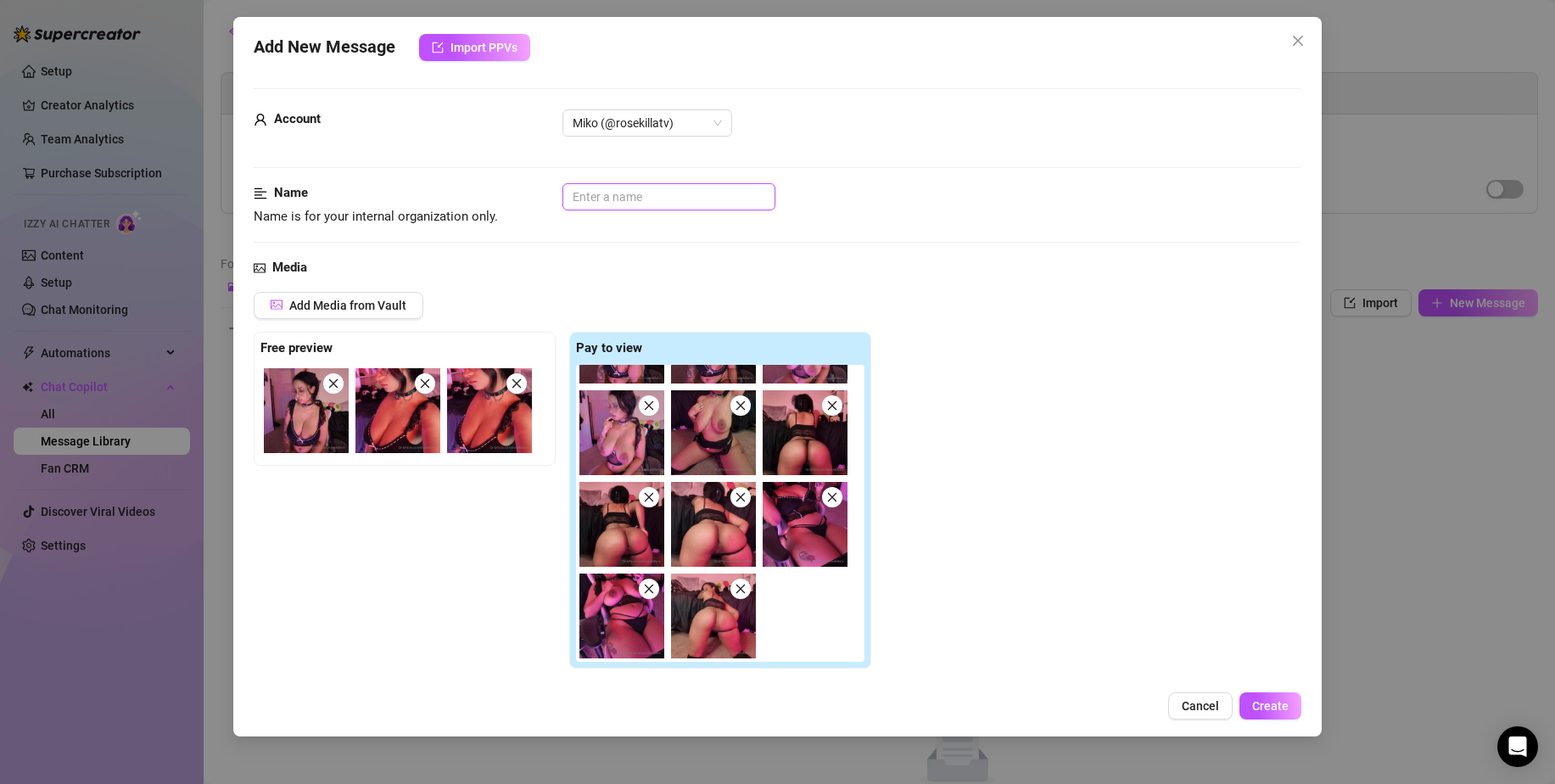
click at [619, 197] on input "text" at bounding box center [669, 196] width 213 height 27
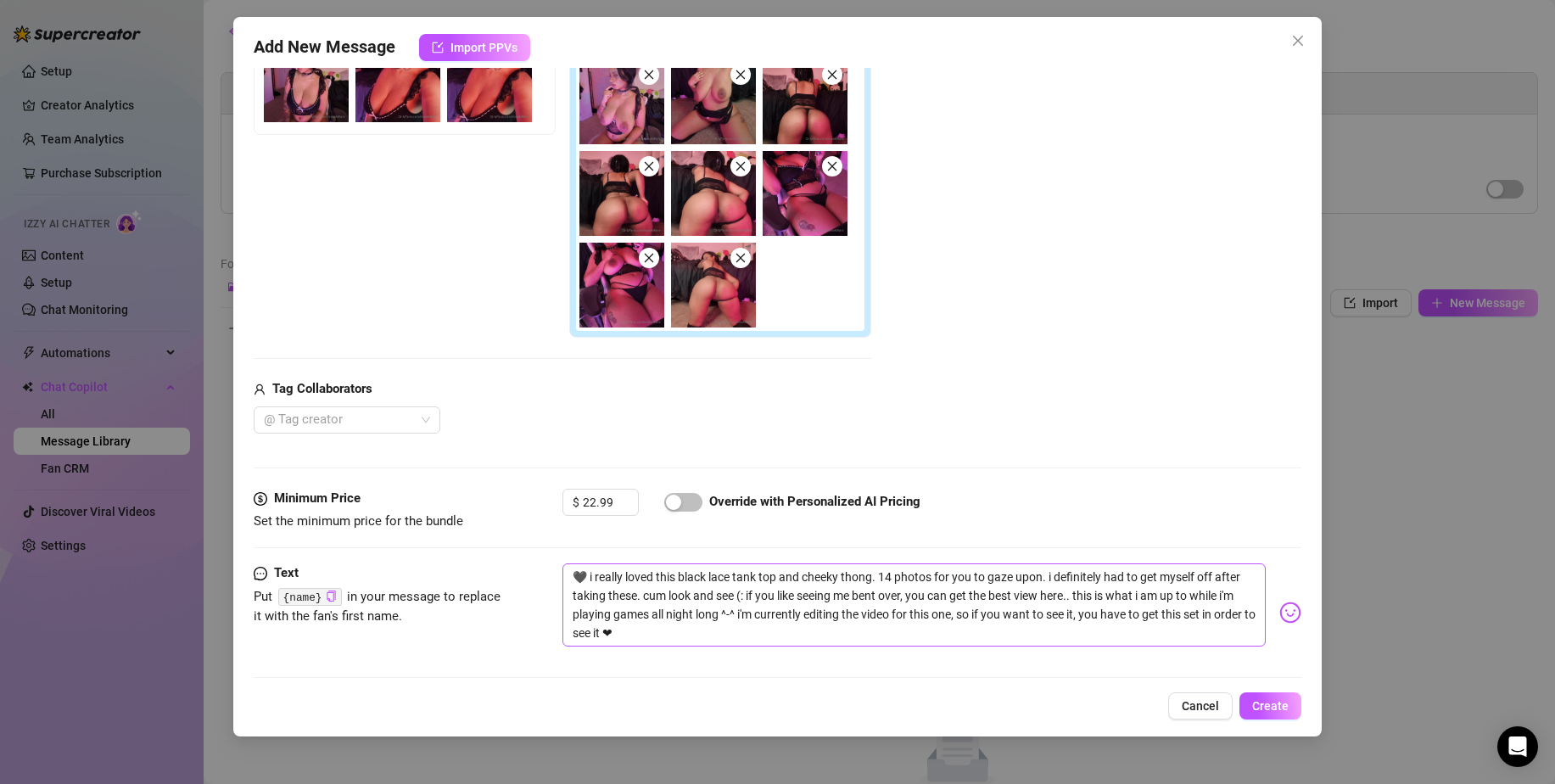
scroll to position [416, 0]
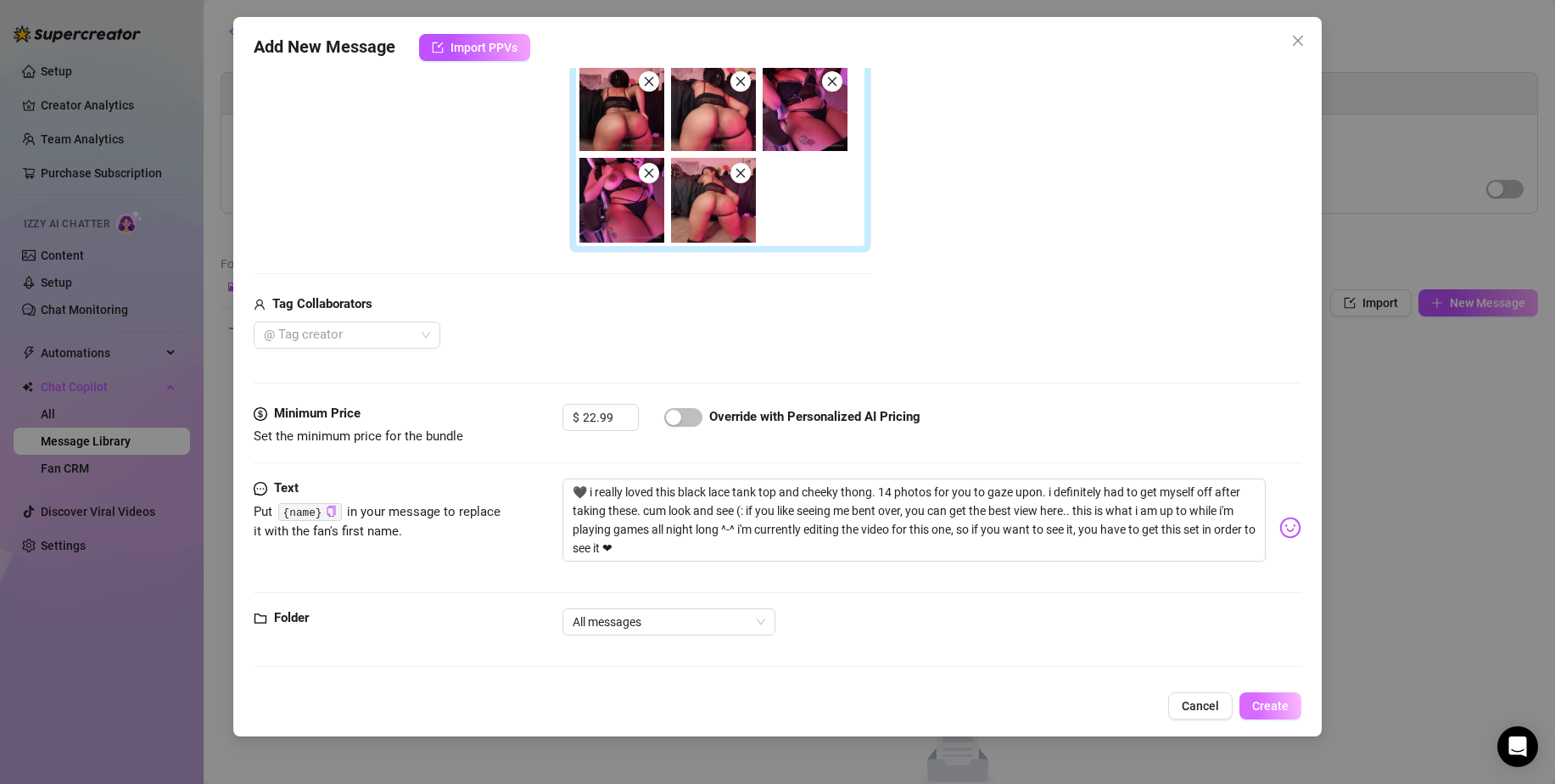
type input "black lace top discord mod"
click at [1271, 710] on span "Create" at bounding box center [1271, 706] width 37 height 13
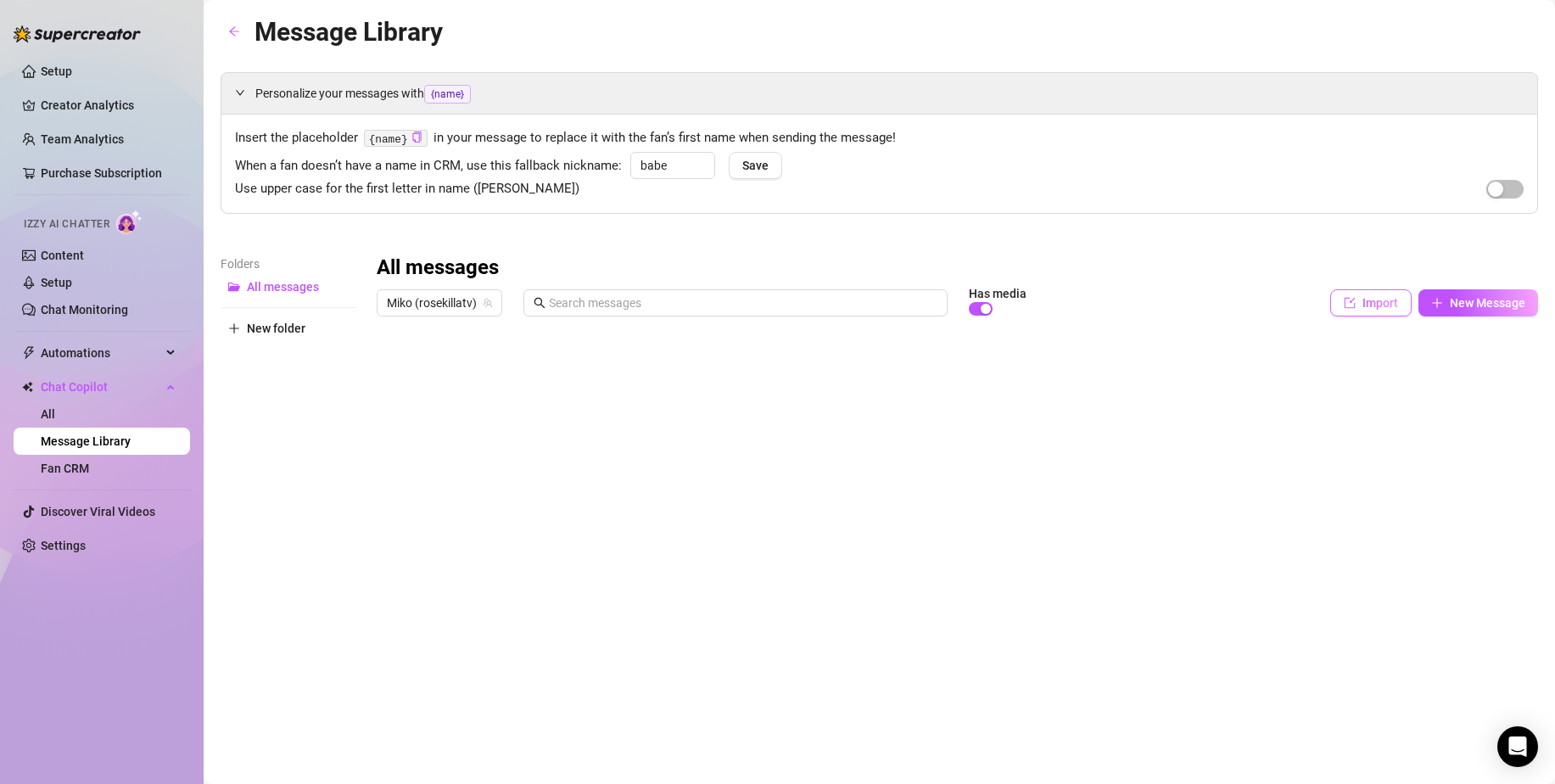
click at [1367, 308] on span "Import" at bounding box center [1381, 302] width 36 height 13
type textarea "Type your message here..."
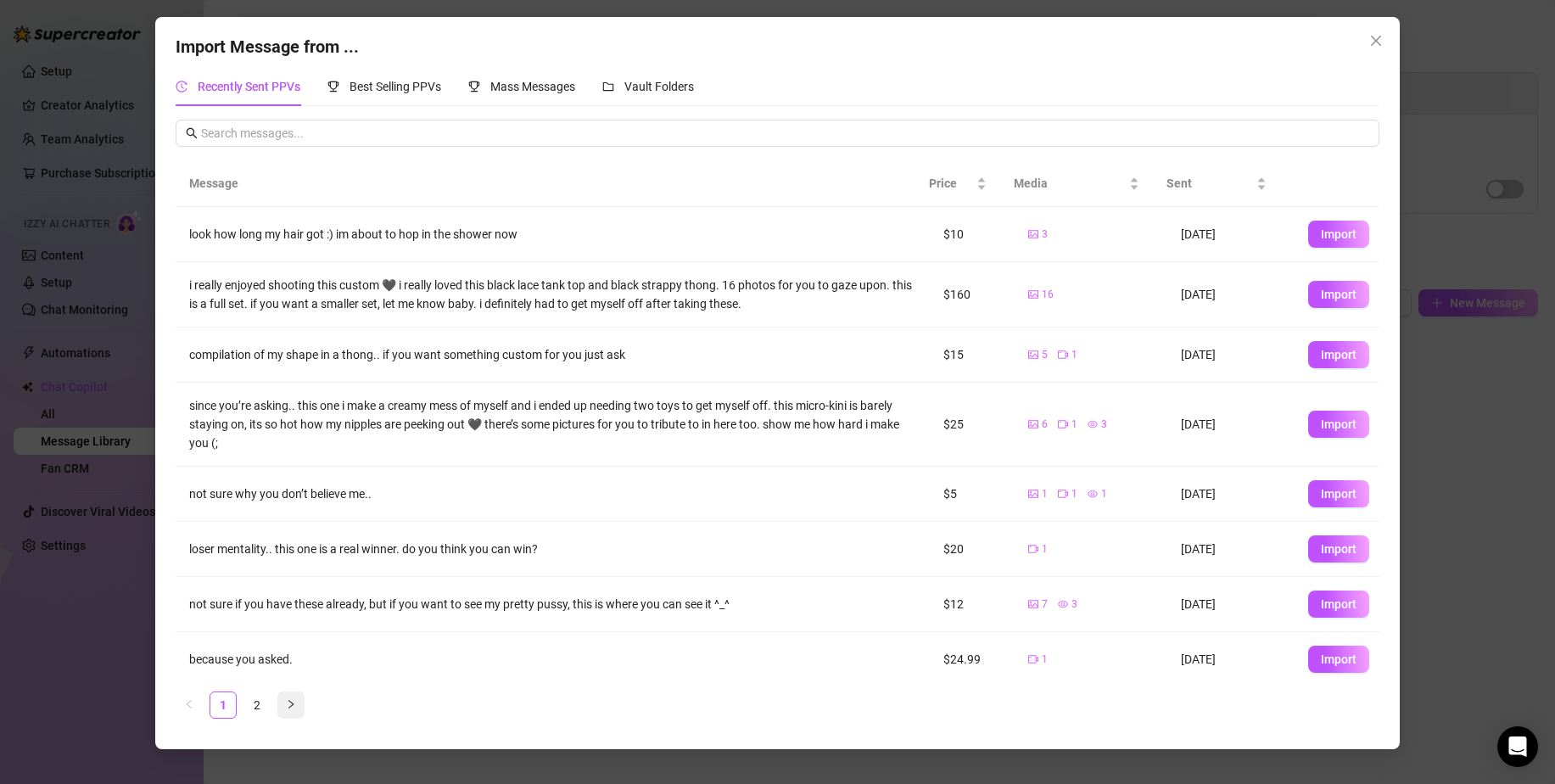
click at [287, 708] on icon "right" at bounding box center [291, 704] width 11 height 11
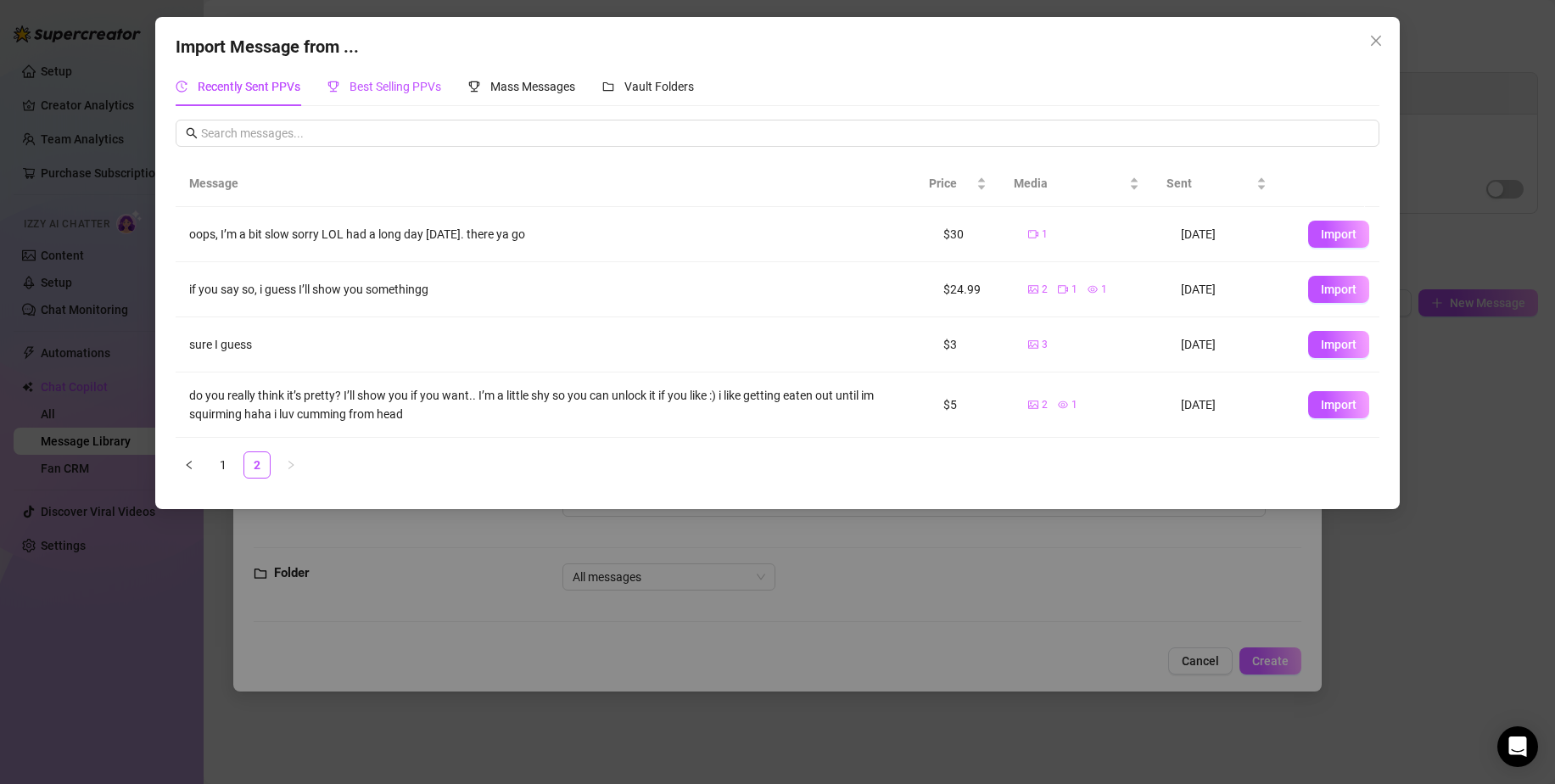
click at [405, 90] on span "Best Selling PPVs" at bounding box center [395, 87] width 92 height 13
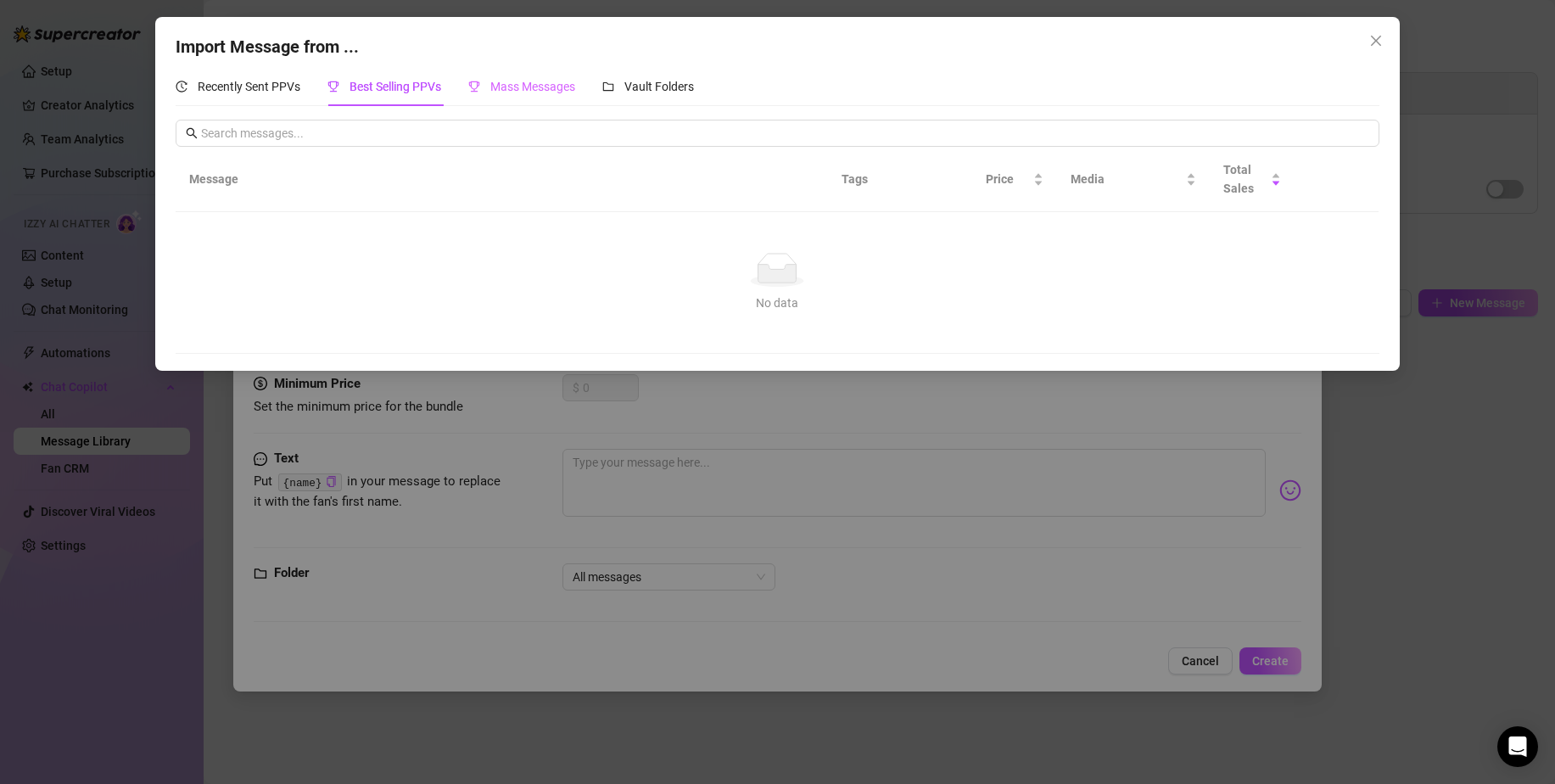
click at [544, 73] on div "Mass Messages" at bounding box center [521, 87] width 107 height 39
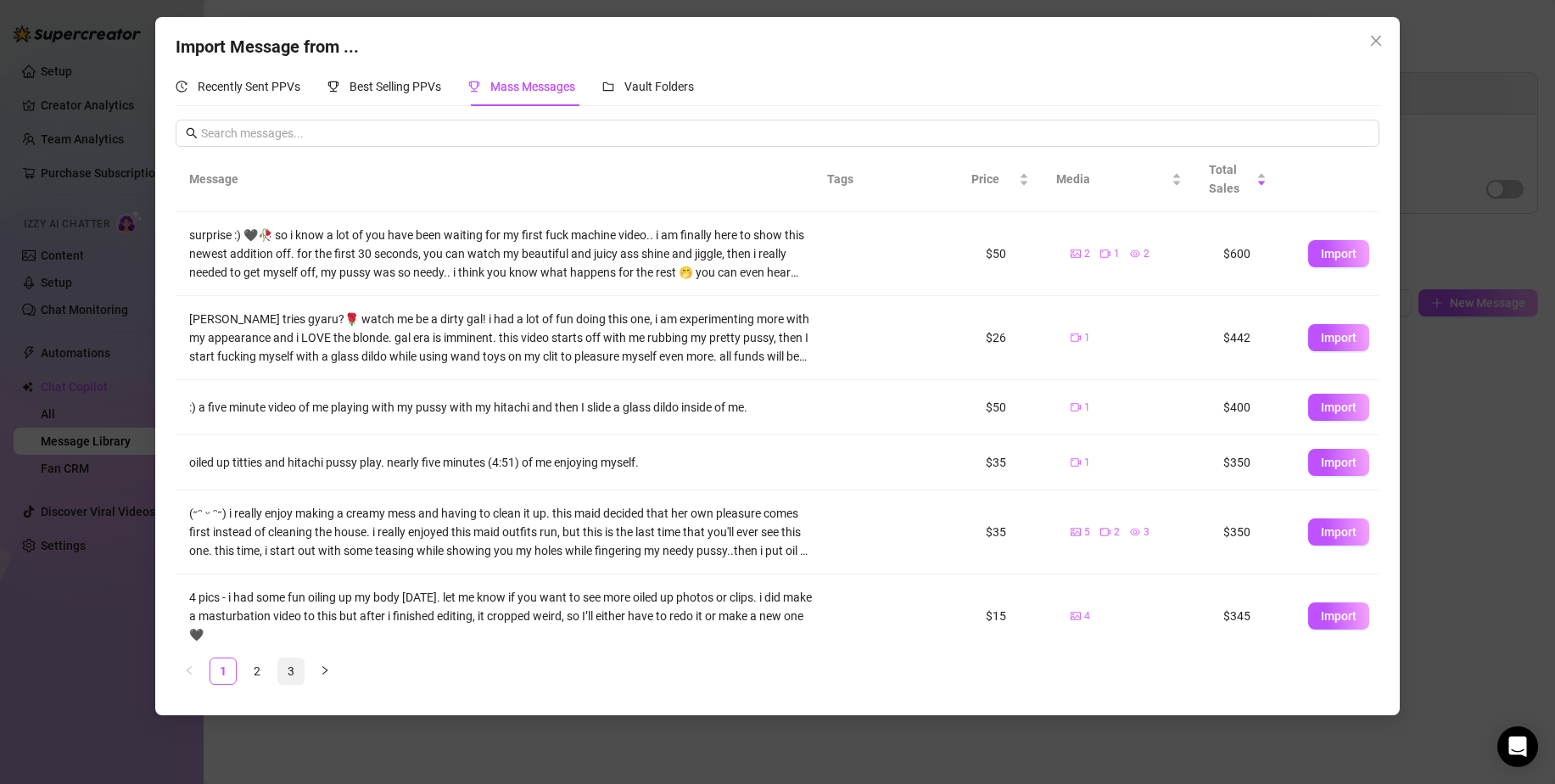
click at [286, 668] on link "3" at bounding box center [291, 670] width 25 height 25
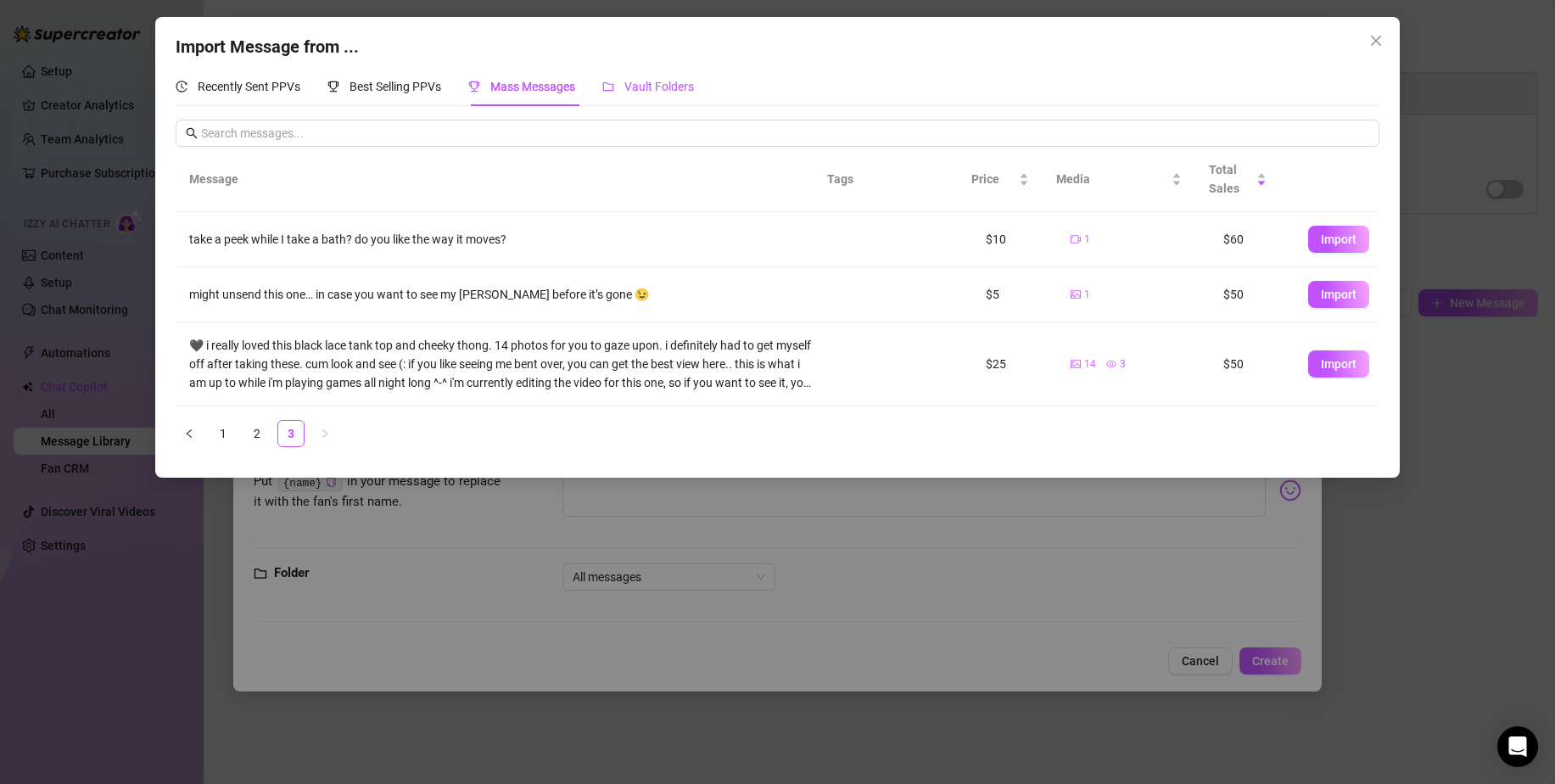
click at [670, 87] on span "Vault Folders" at bounding box center [659, 87] width 69 height 13
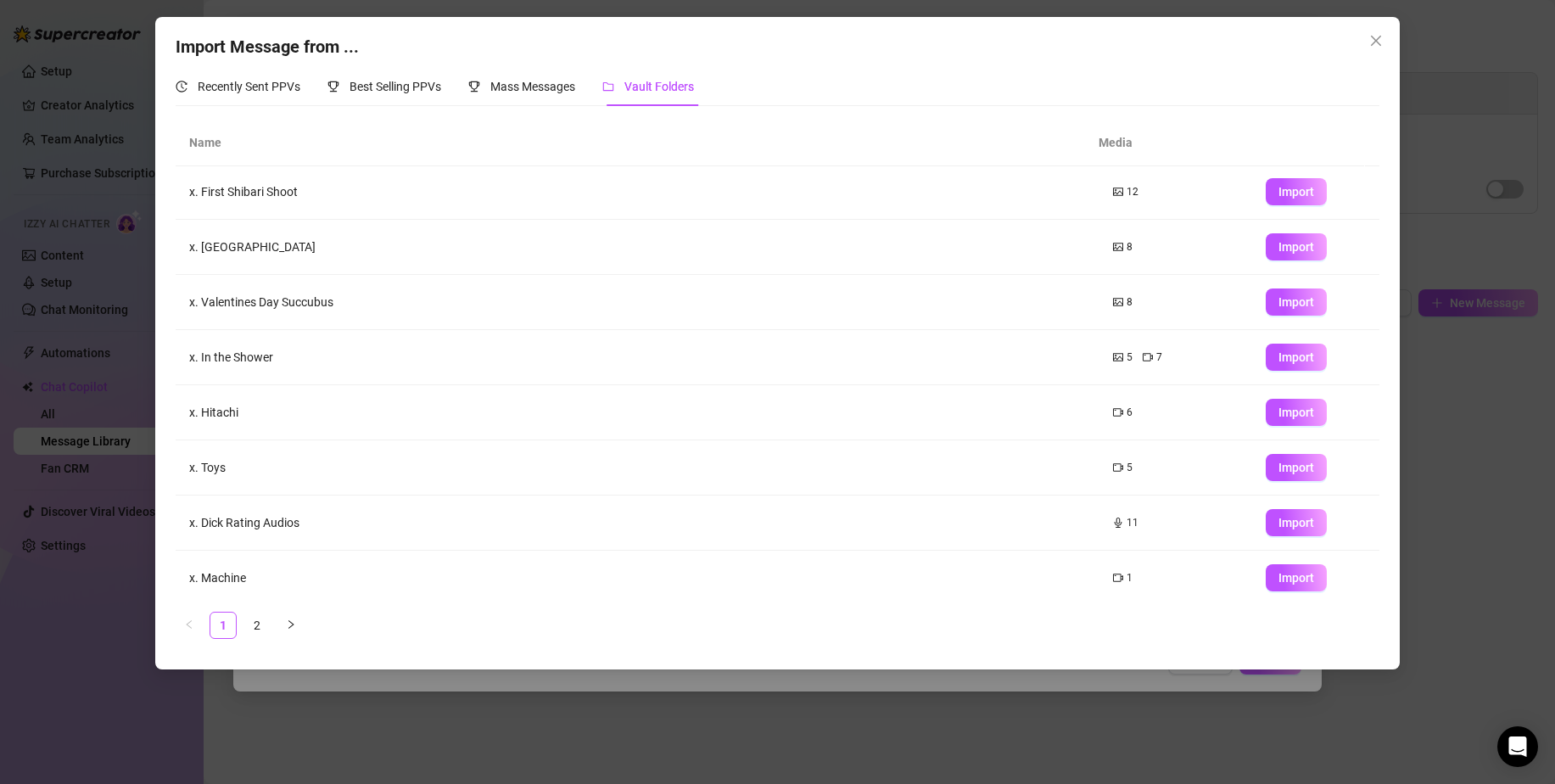
scroll to position [0, 0]
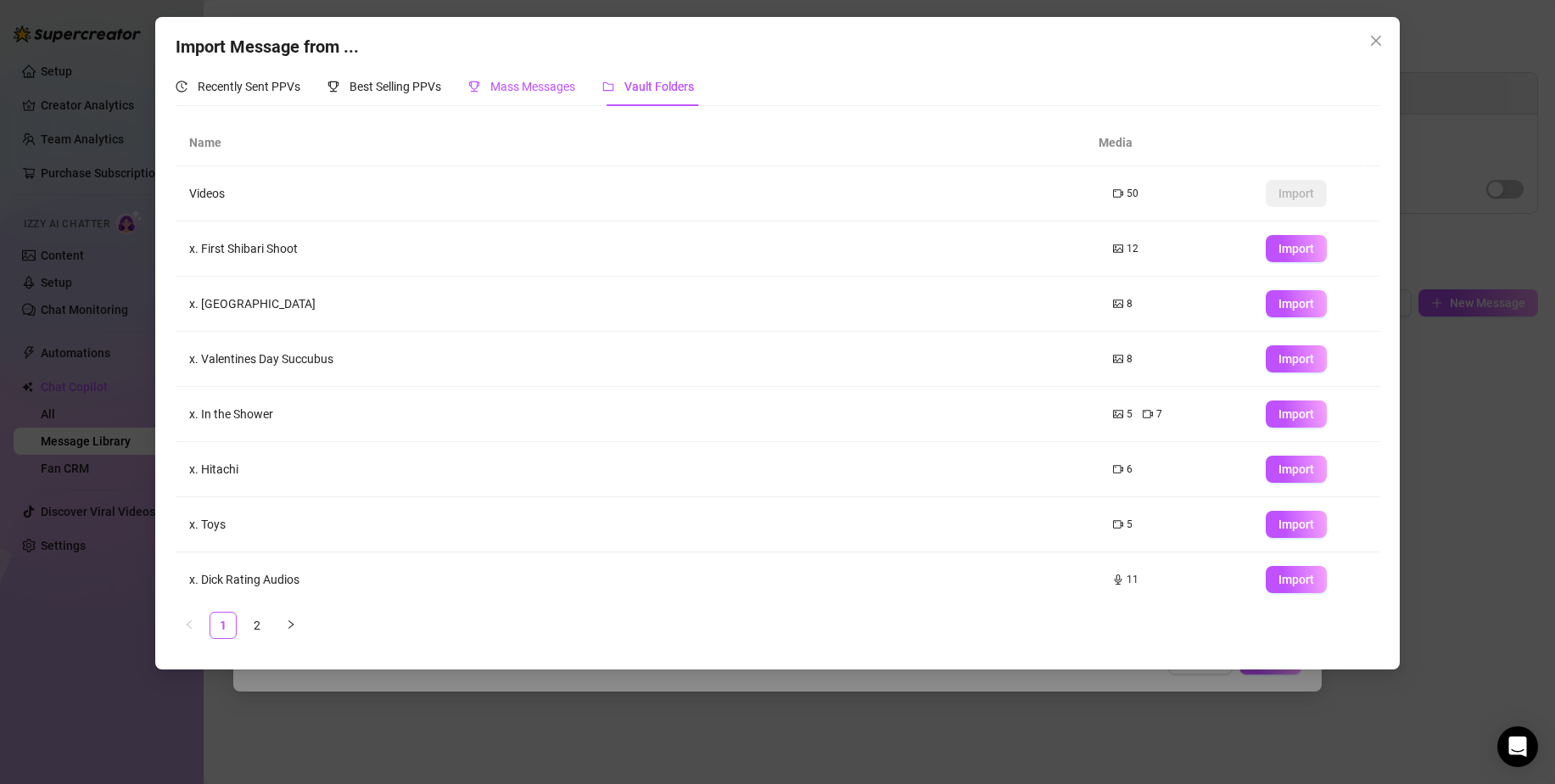
click at [494, 80] on span "Mass Messages" at bounding box center [533, 87] width 85 height 13
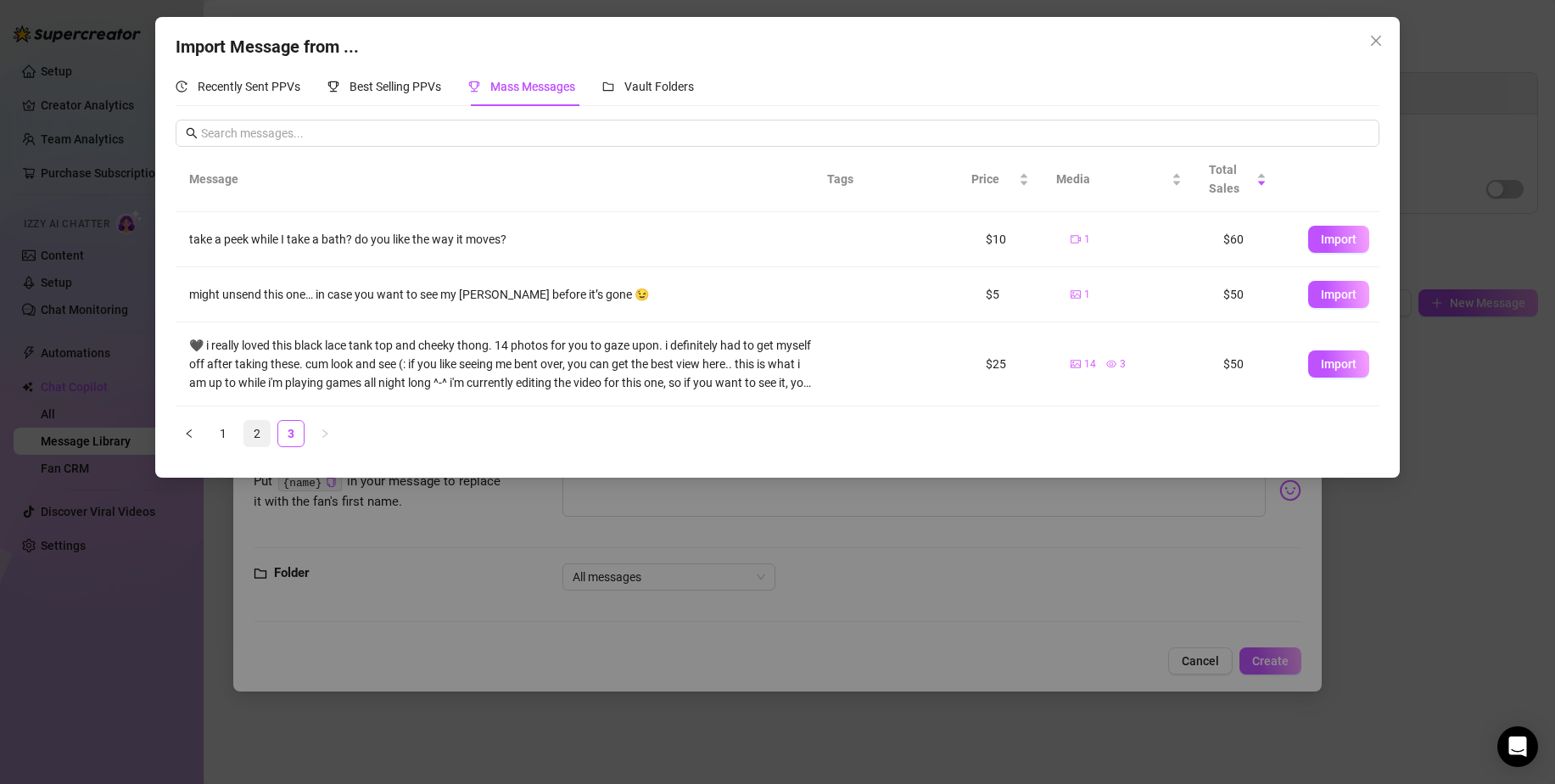
click at [257, 434] on link "2" at bounding box center [257, 433] width 25 height 25
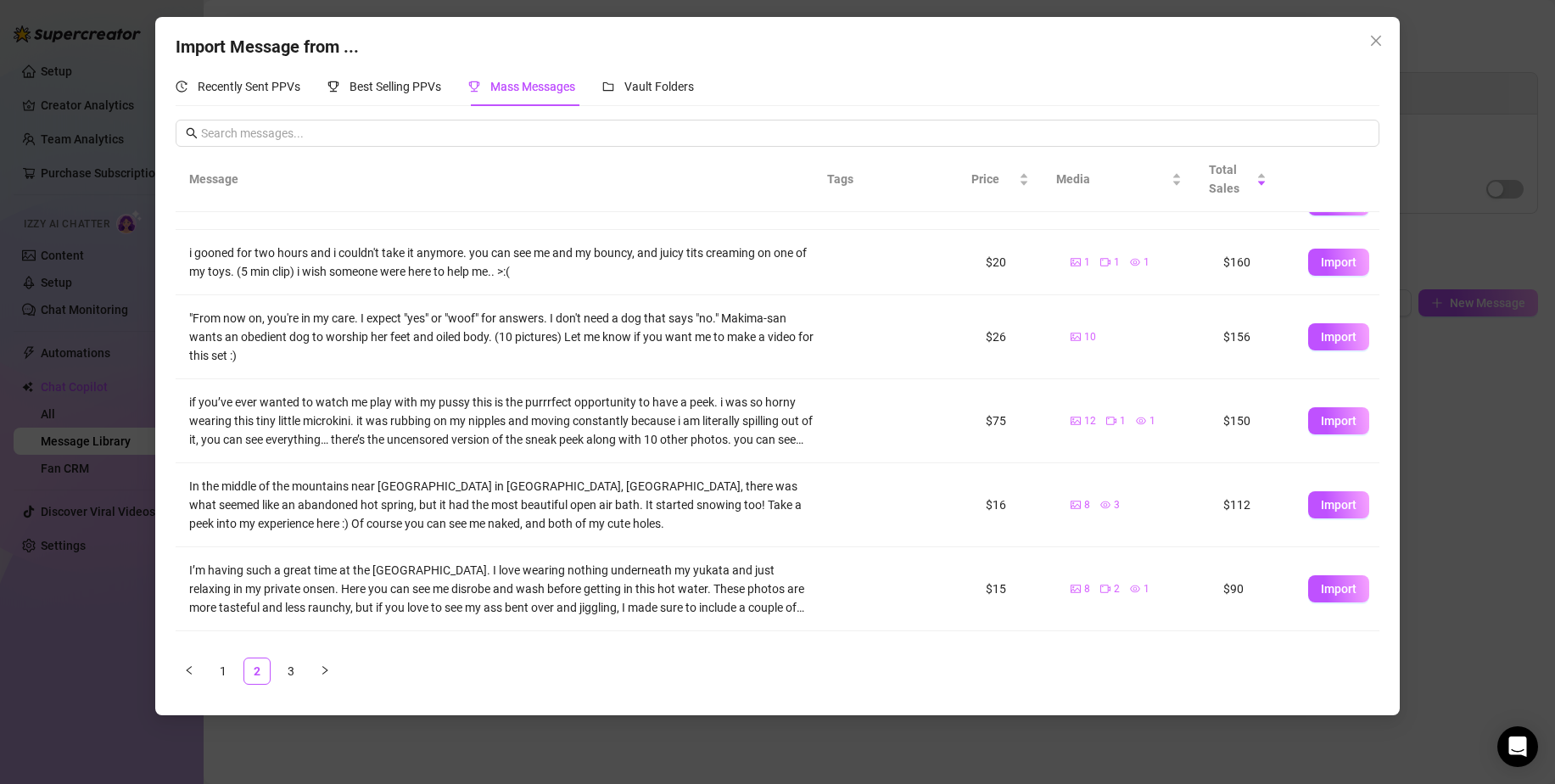
scroll to position [302, 0]
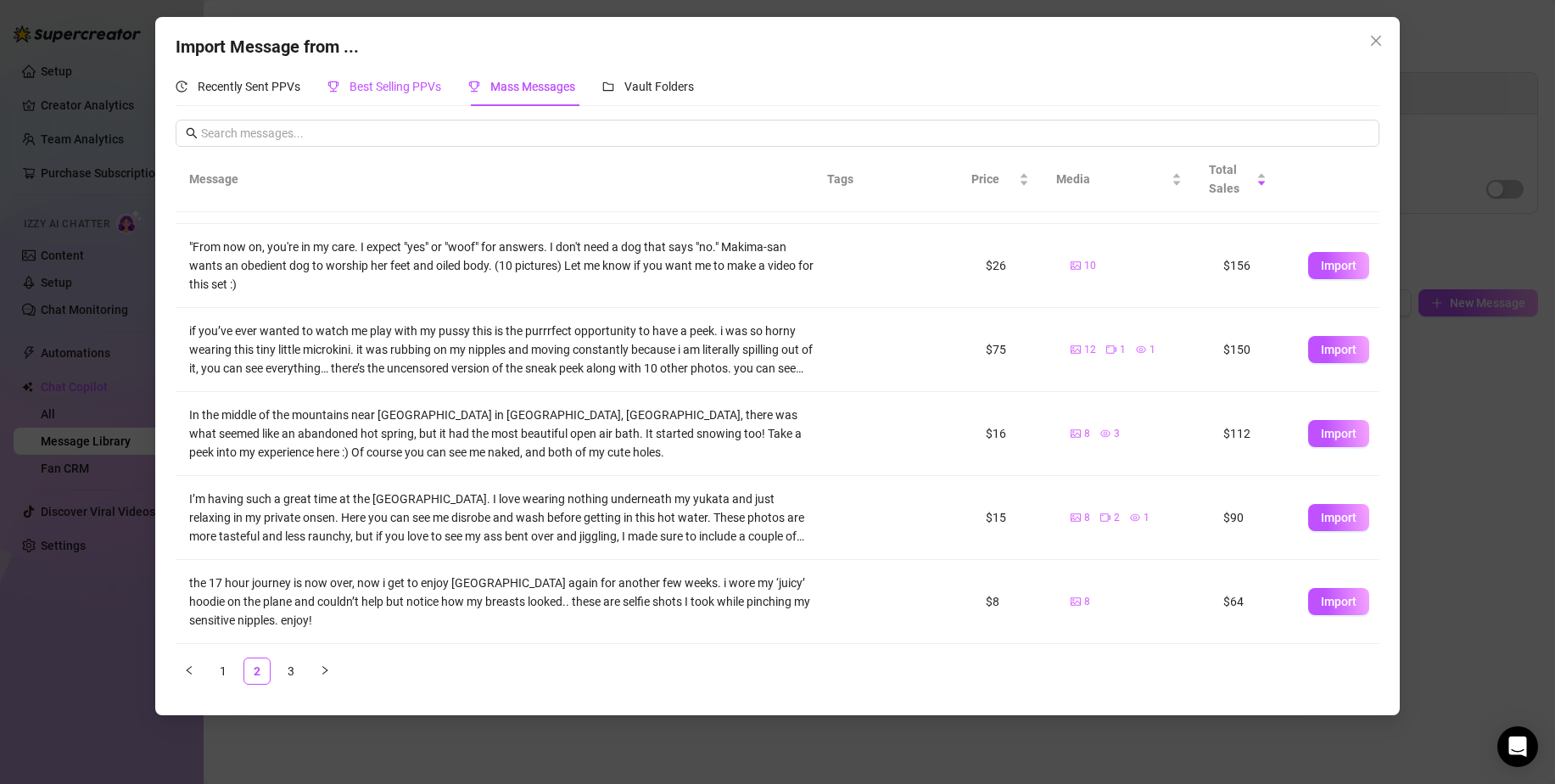
click at [381, 92] on span "Best Selling PPVs" at bounding box center [395, 87] width 92 height 13
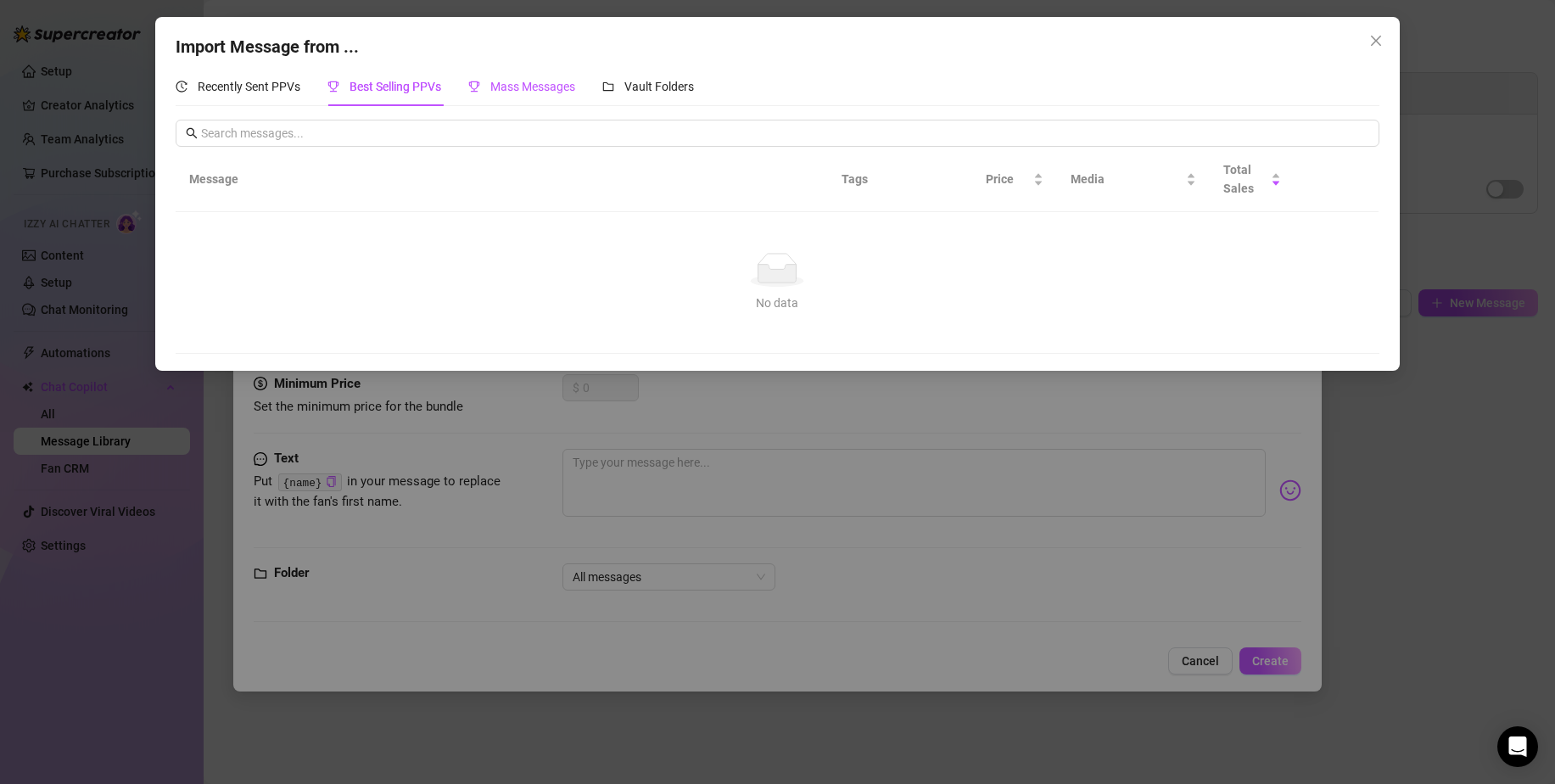
click at [496, 90] on span "Mass Messages" at bounding box center [533, 87] width 85 height 13
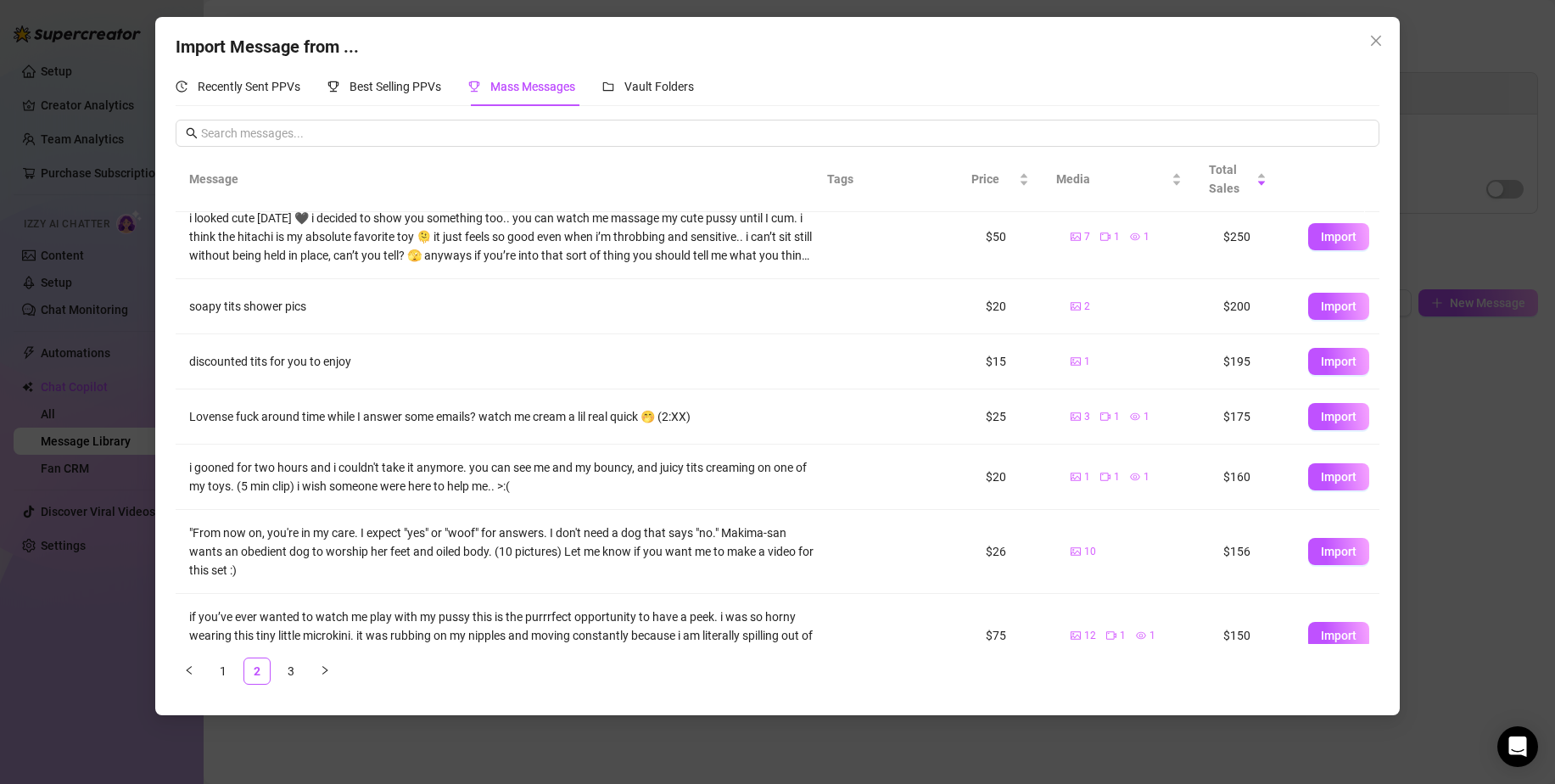
scroll to position [0, 0]
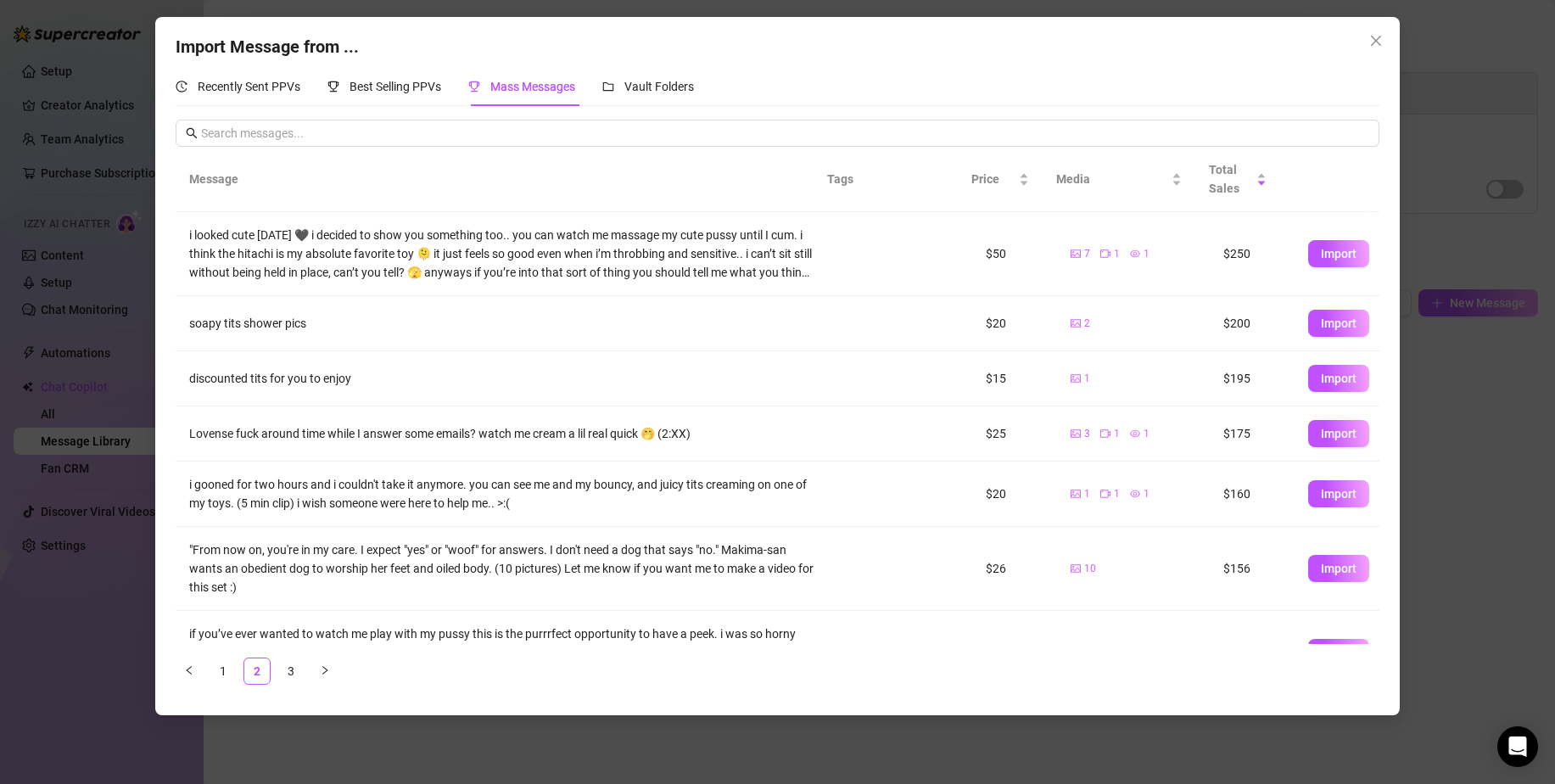
click at [1480, 110] on div "Import Message from ... Recently Sent PPVs Best Selling PPVs Mass Messages Vaul…" at bounding box center [778, 392] width 1555 height 784
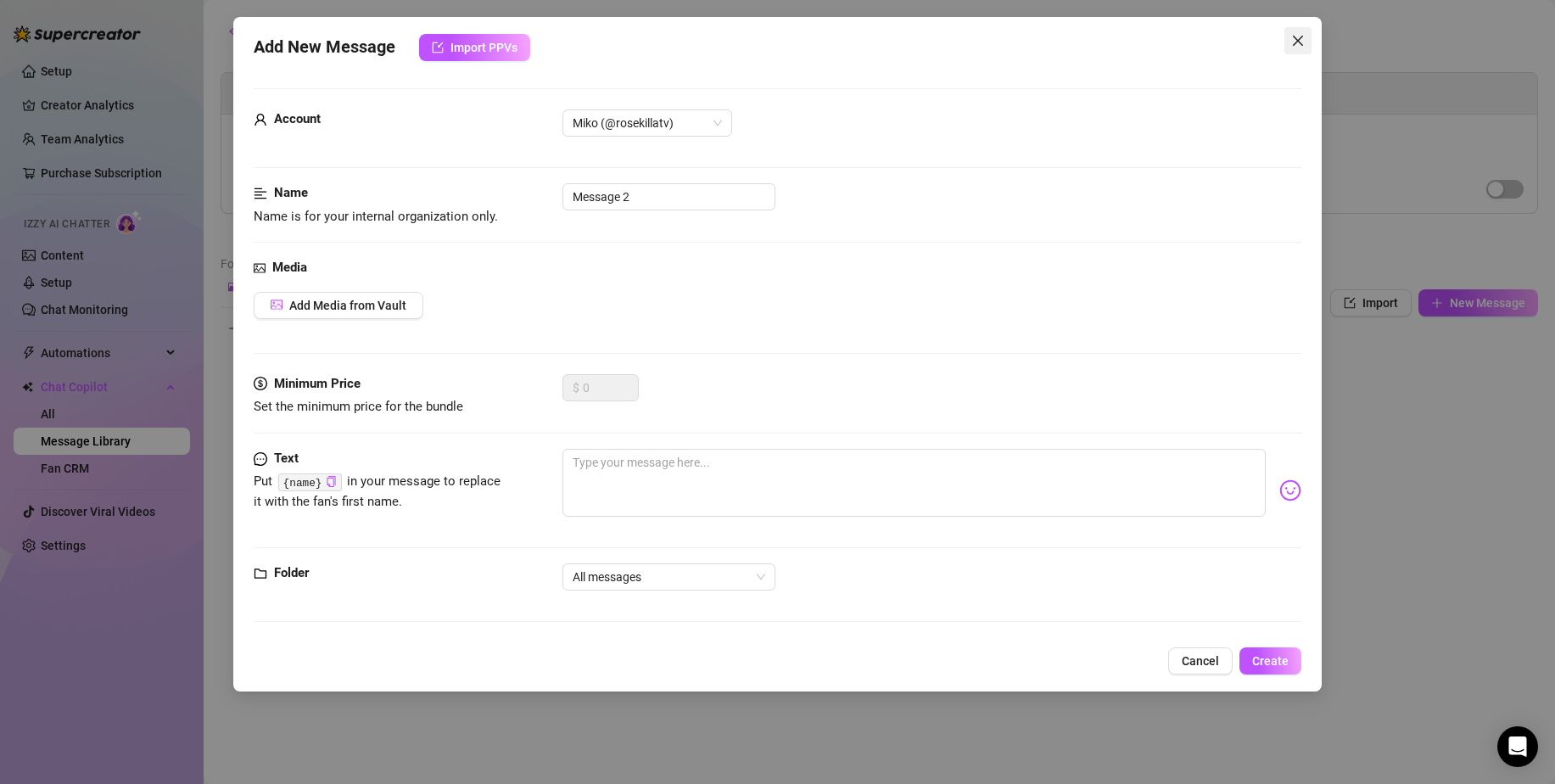
click at [1299, 39] on icon "close" at bounding box center [1299, 40] width 13 height 13
